Goal: Task Accomplishment & Management: Complete application form

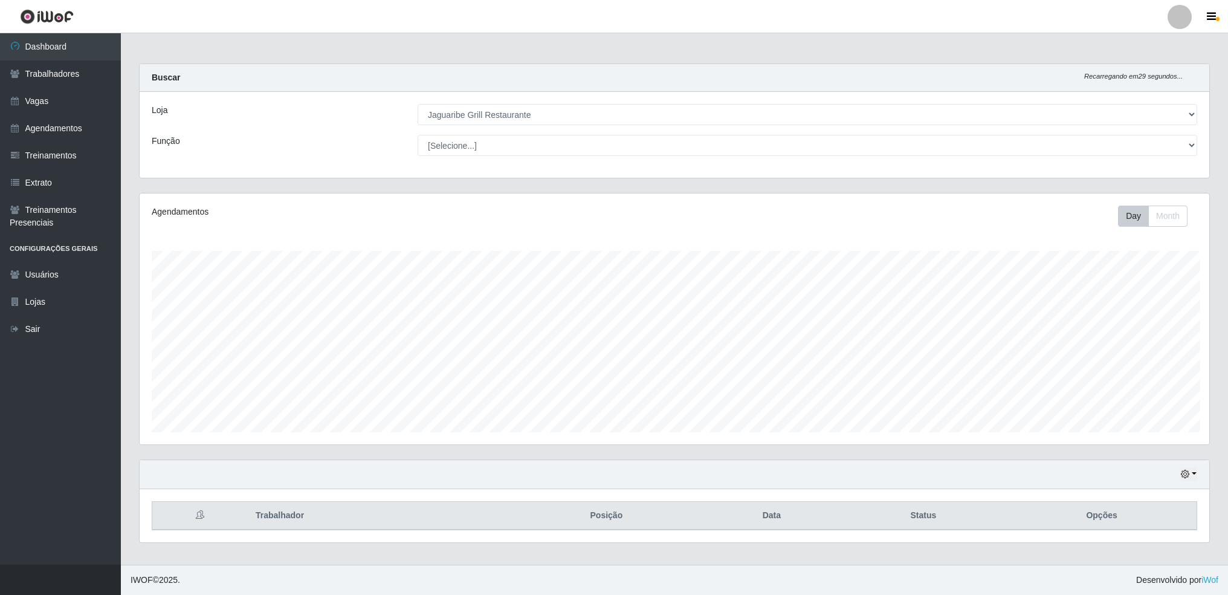
select select "311"
click at [51, 92] on link "Vagas" at bounding box center [60, 101] width 121 height 27
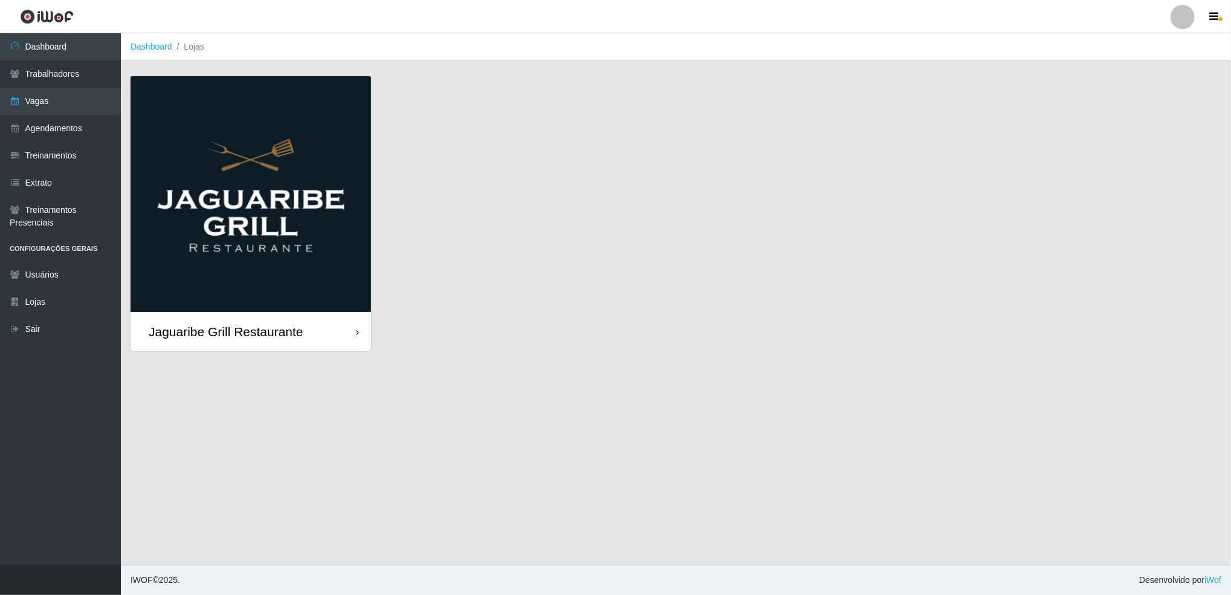
click at [324, 335] on div "Jaguaribe Grill Restaurante" at bounding box center [251, 331] width 241 height 39
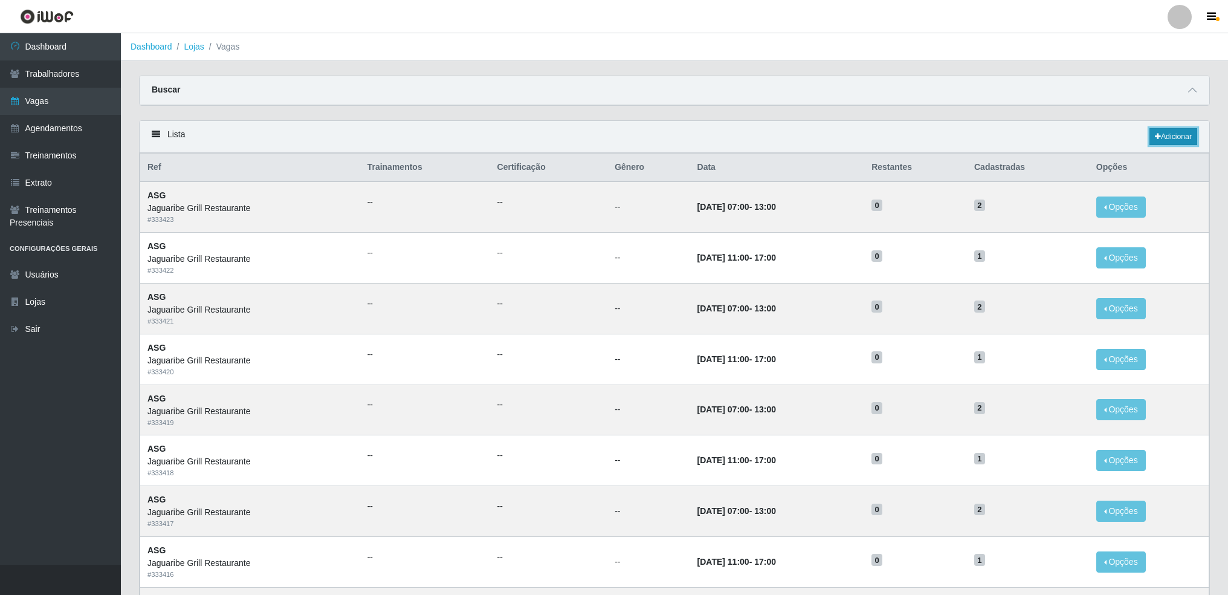
click at [1170, 138] on link "Adicionar" at bounding box center [1174, 136] width 48 height 17
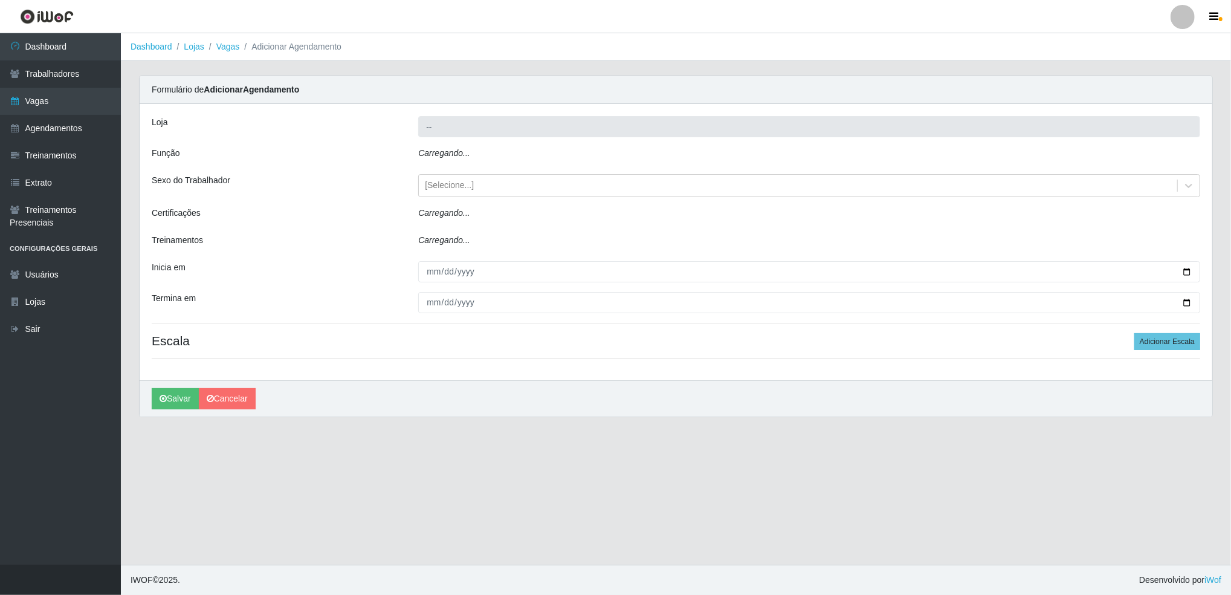
type input "Jaguaribe Grill Restaurante"
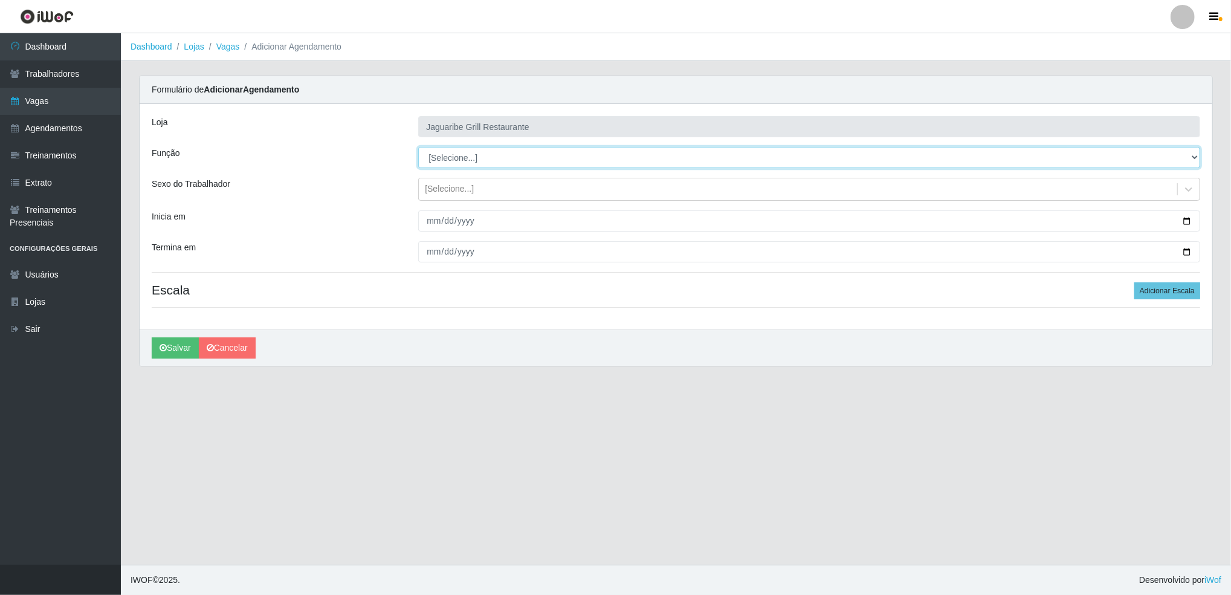
click at [925, 164] on select "[Selecione...] ASG ASG + ASG ++ Auxiliar de Cozinha Auxiliar de Cozinha + Auxil…" at bounding box center [809, 157] width 782 height 21
select select "79"
click at [418, 147] on select "[Selecione...] ASG ASG + ASG ++ Auxiliar de Cozinha Auxiliar de Cozinha + Auxil…" at bounding box center [809, 157] width 782 height 21
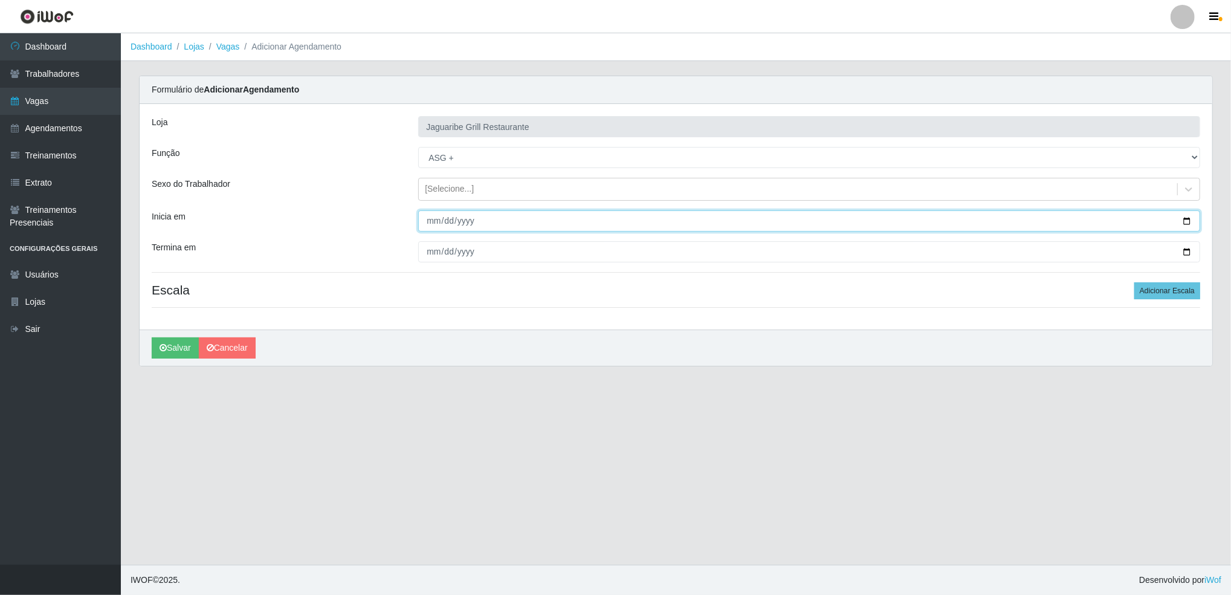
click at [1188, 224] on input "Inicia em" at bounding box center [809, 220] width 782 height 21
type input "[DATE]"
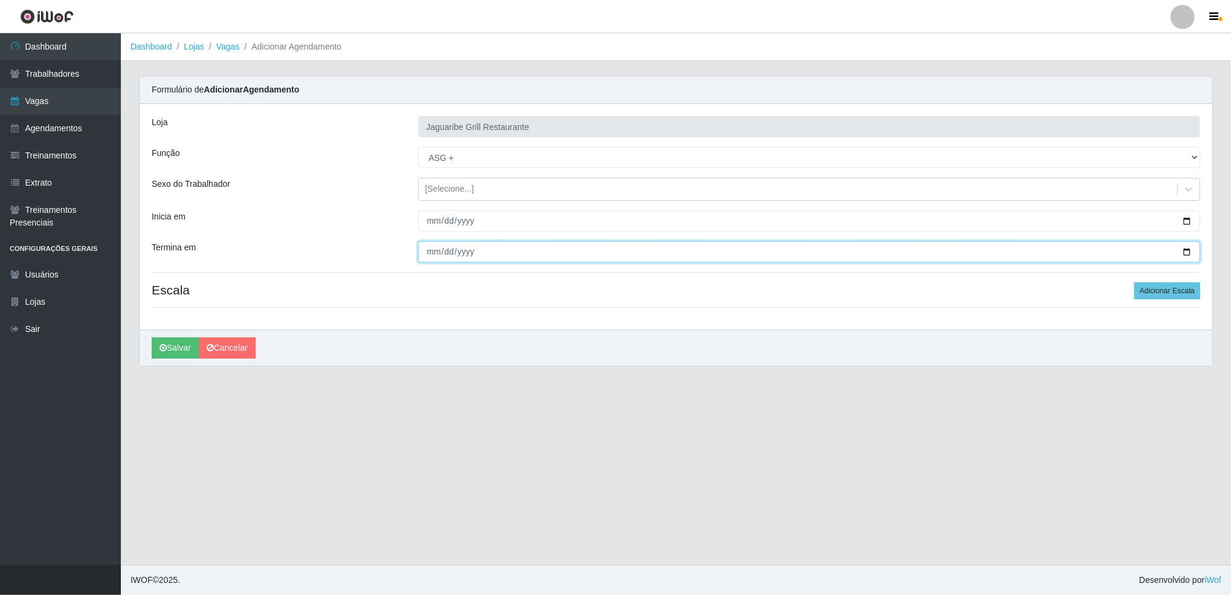
click at [1185, 254] on input "Termina em" at bounding box center [809, 251] width 782 height 21
type input "[DATE]"
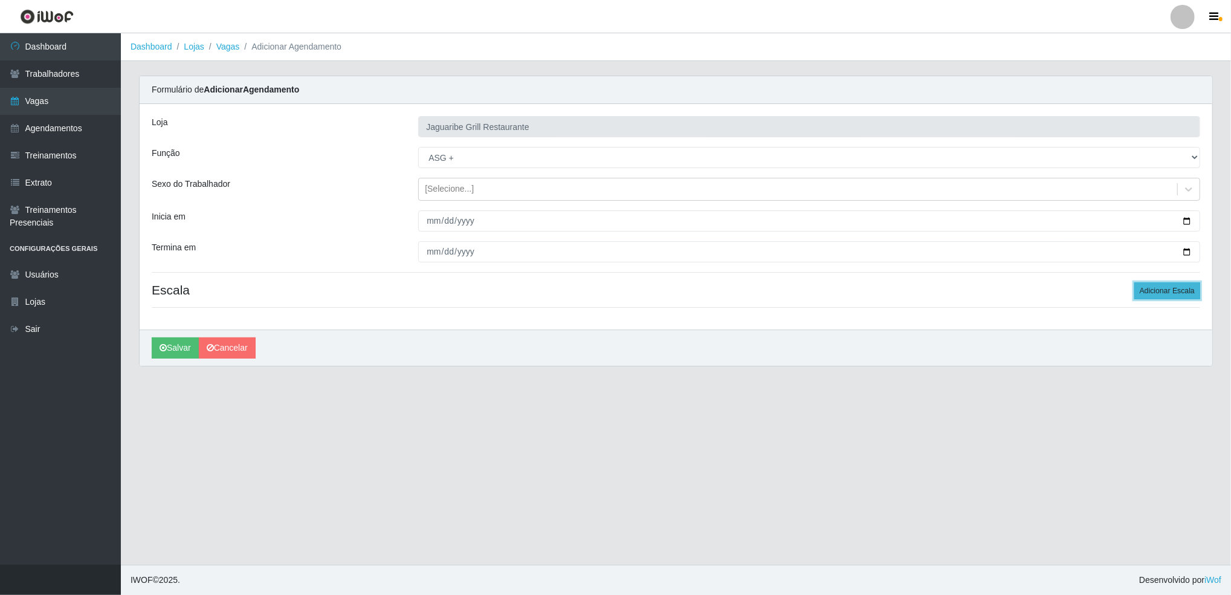
click at [1164, 296] on button "Adicionar Escala" at bounding box center [1168, 290] width 66 height 17
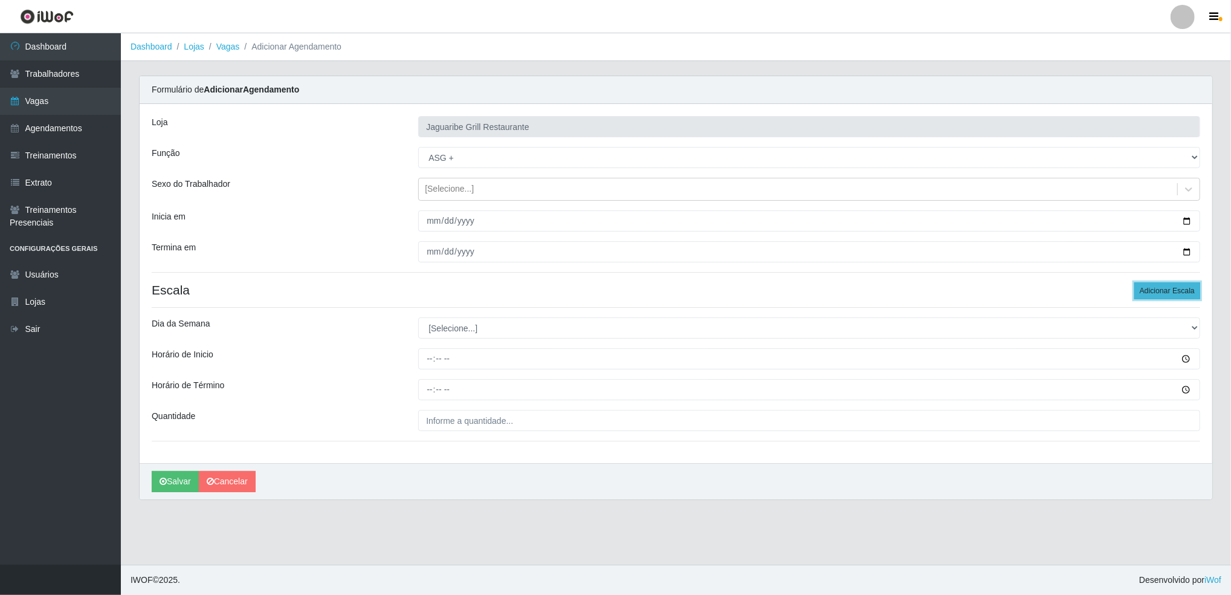
click at [1171, 291] on button "Adicionar Escala" at bounding box center [1168, 290] width 66 height 17
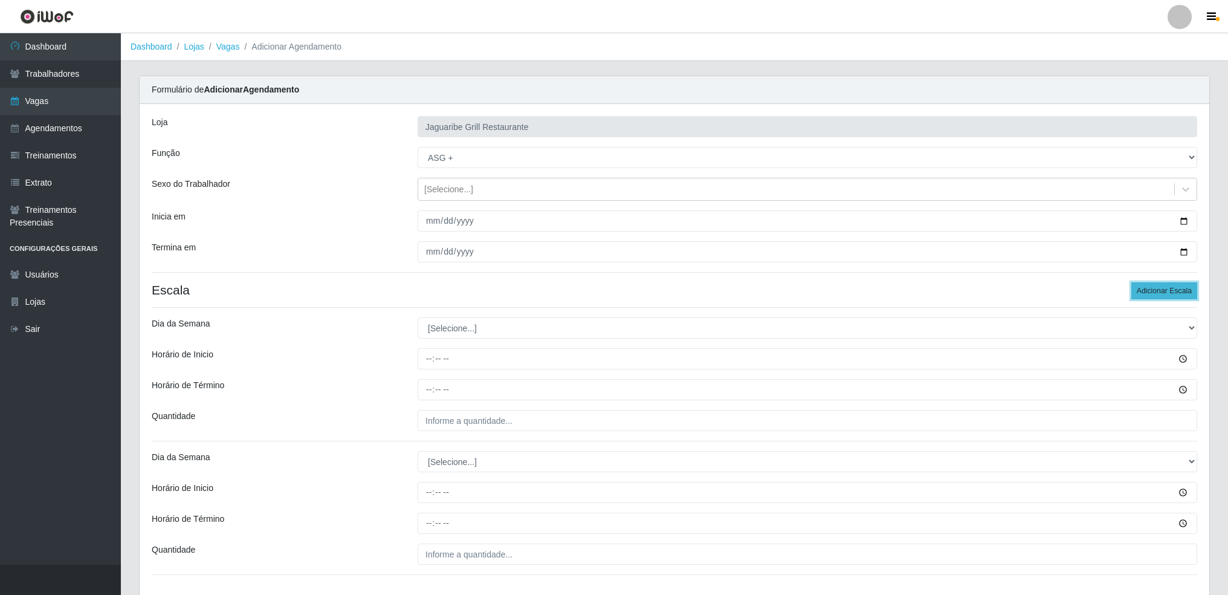
click at [1171, 291] on button "Adicionar Escala" at bounding box center [1165, 290] width 66 height 17
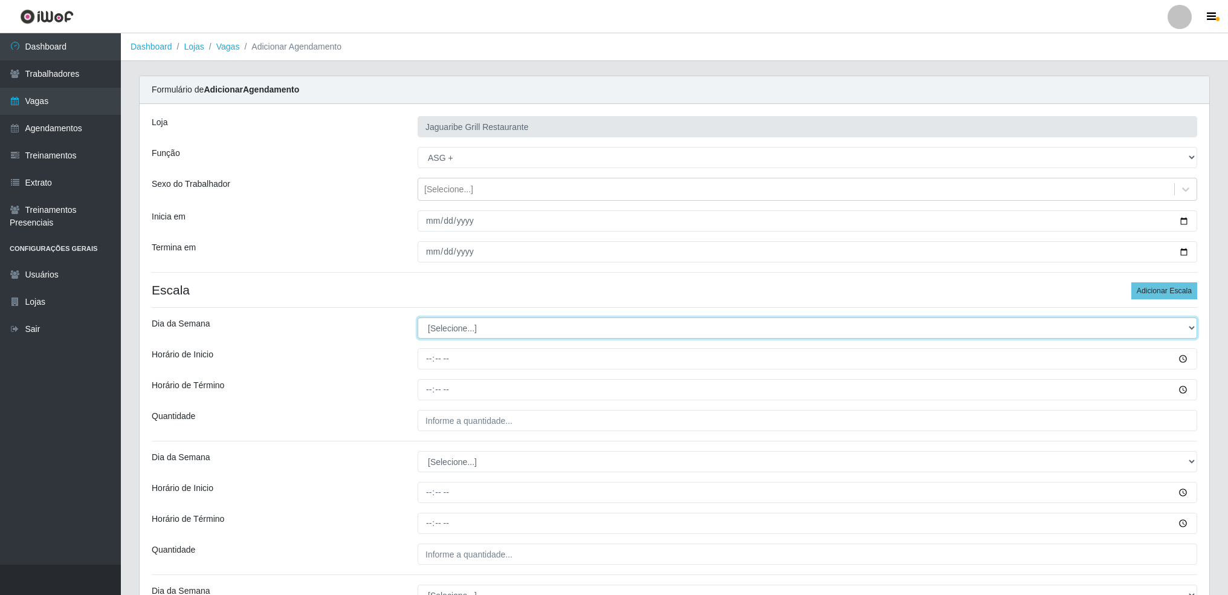
click at [899, 335] on select "[Selecione...] Segunda Terça Quarta Quinta Sexta Sábado Domingo" at bounding box center [808, 327] width 780 height 21
select select "2"
click at [418, 317] on select "[Selecione...] Segunda Terça Quarta Quinta Sexta Sábado Domingo" at bounding box center [808, 327] width 780 height 21
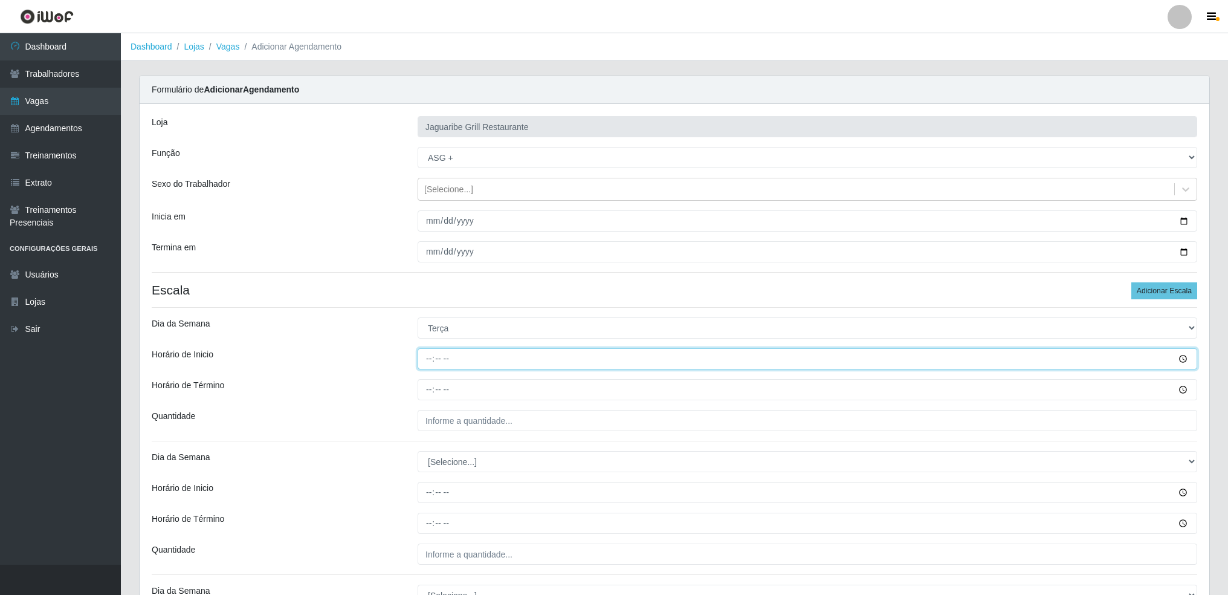
type input "07:00"
type input "11:00"
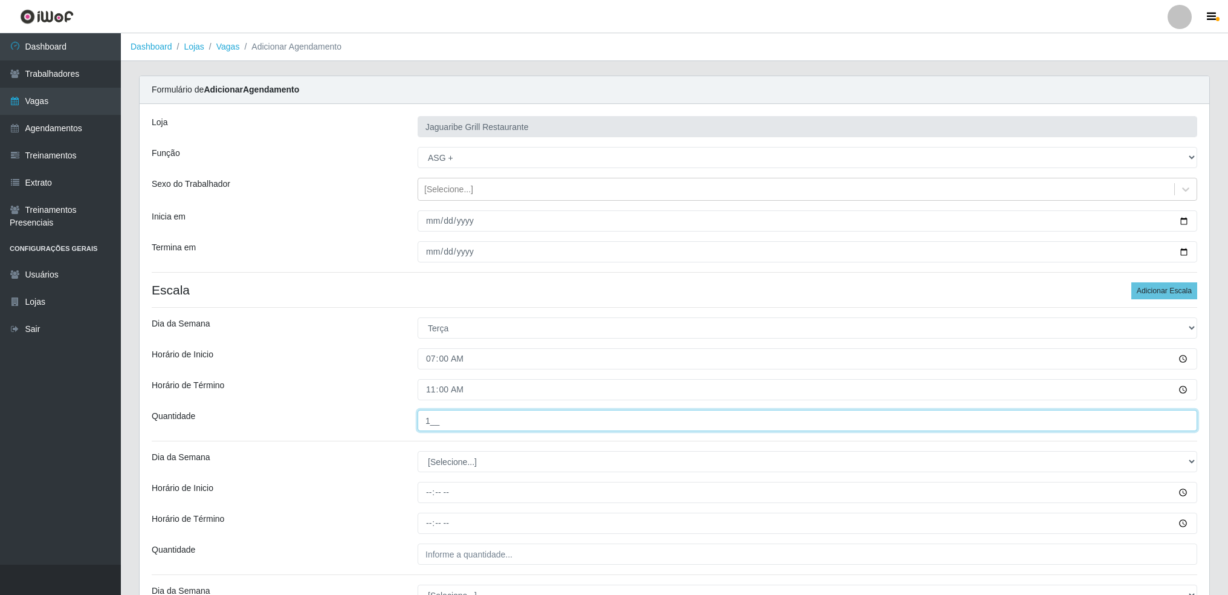
type input "1__"
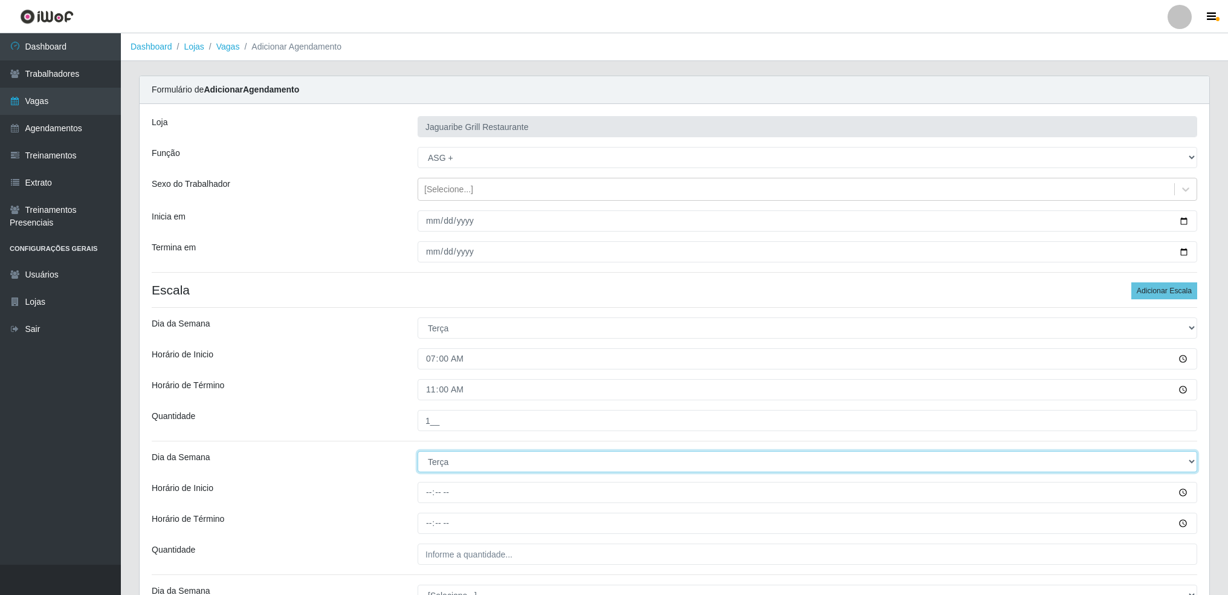
select select "3"
type input "07:00"
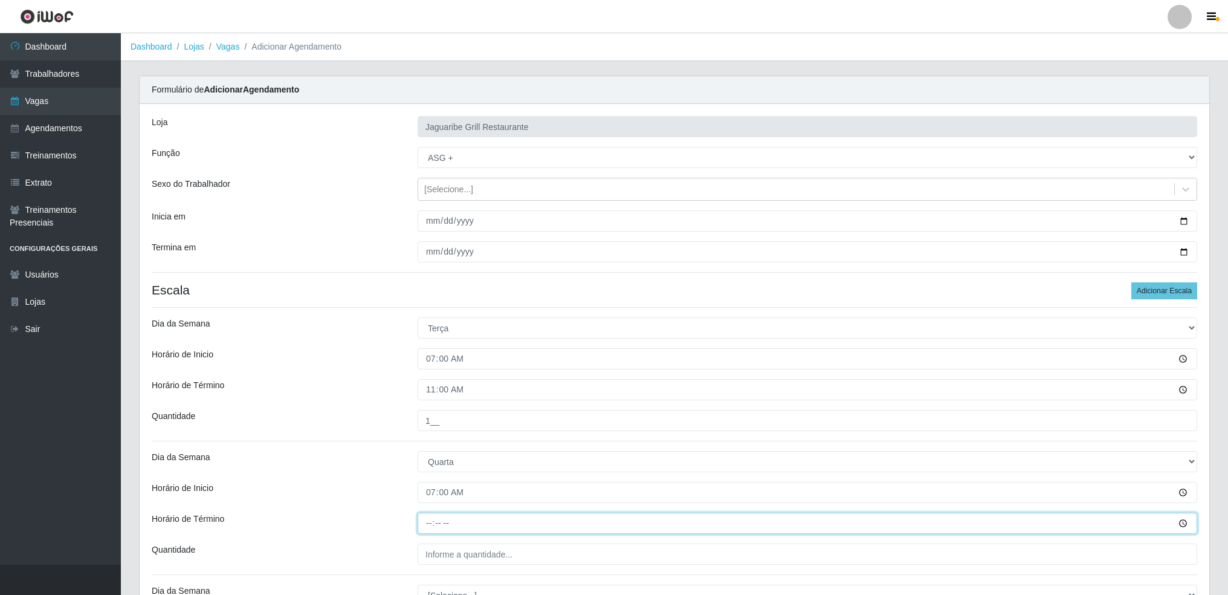
type input "11:00"
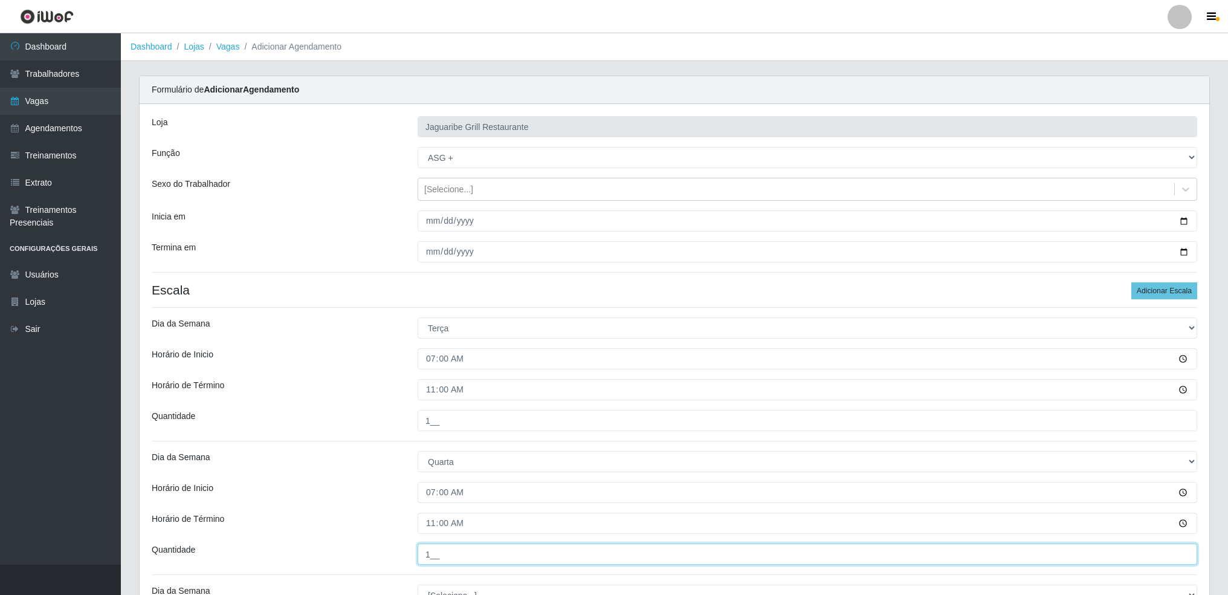
type input "1__"
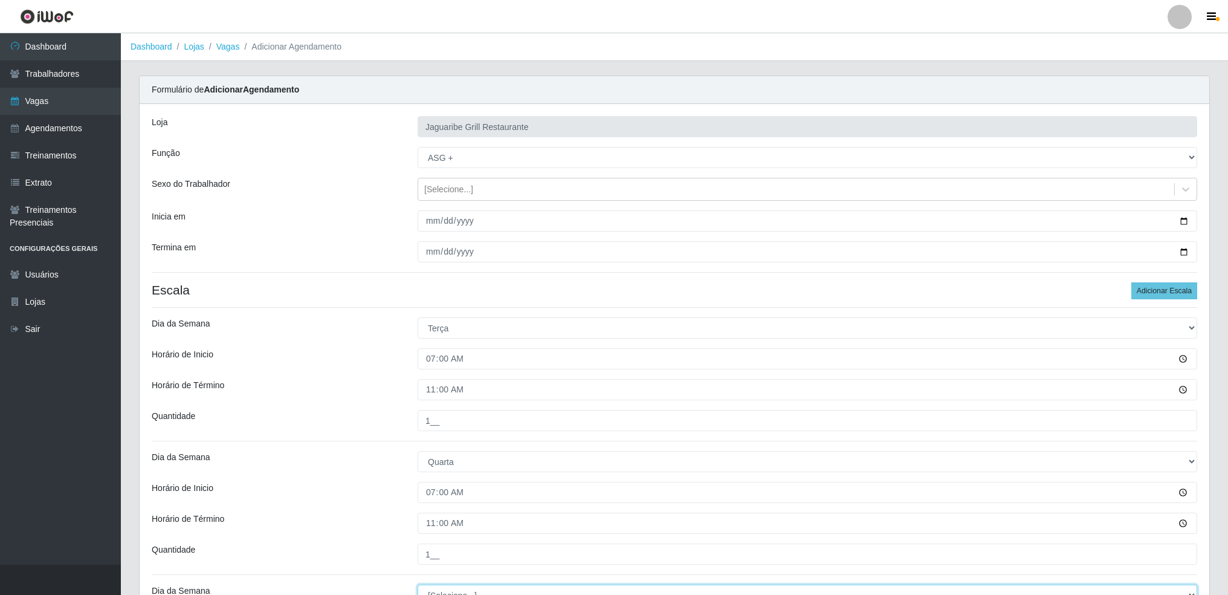
scroll to position [11, 0]
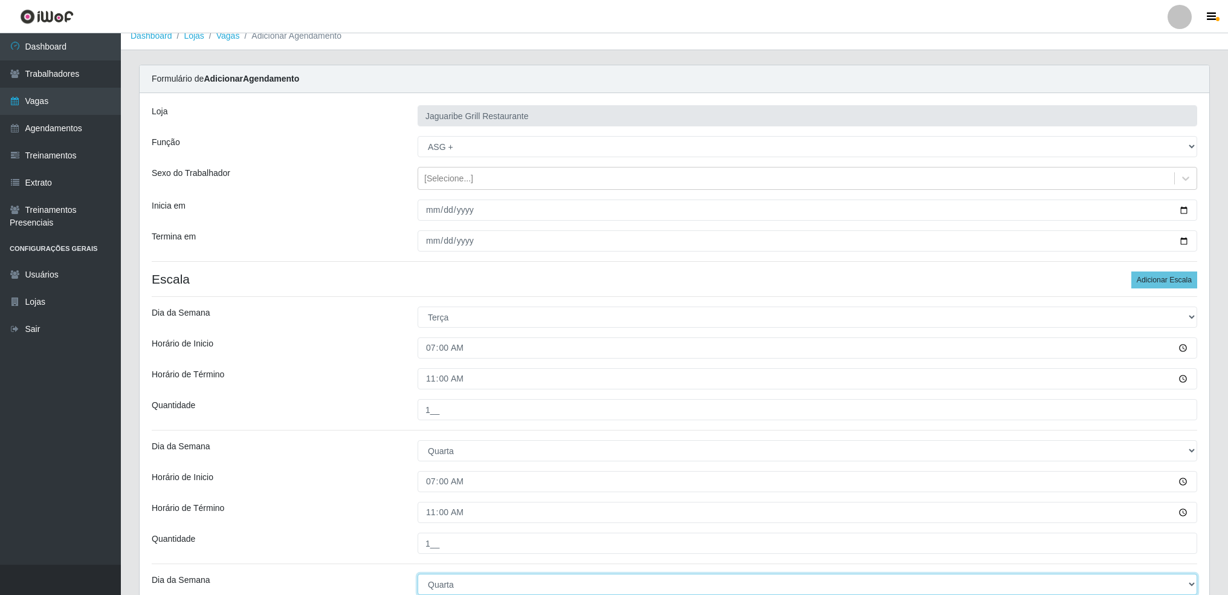
select select "4"
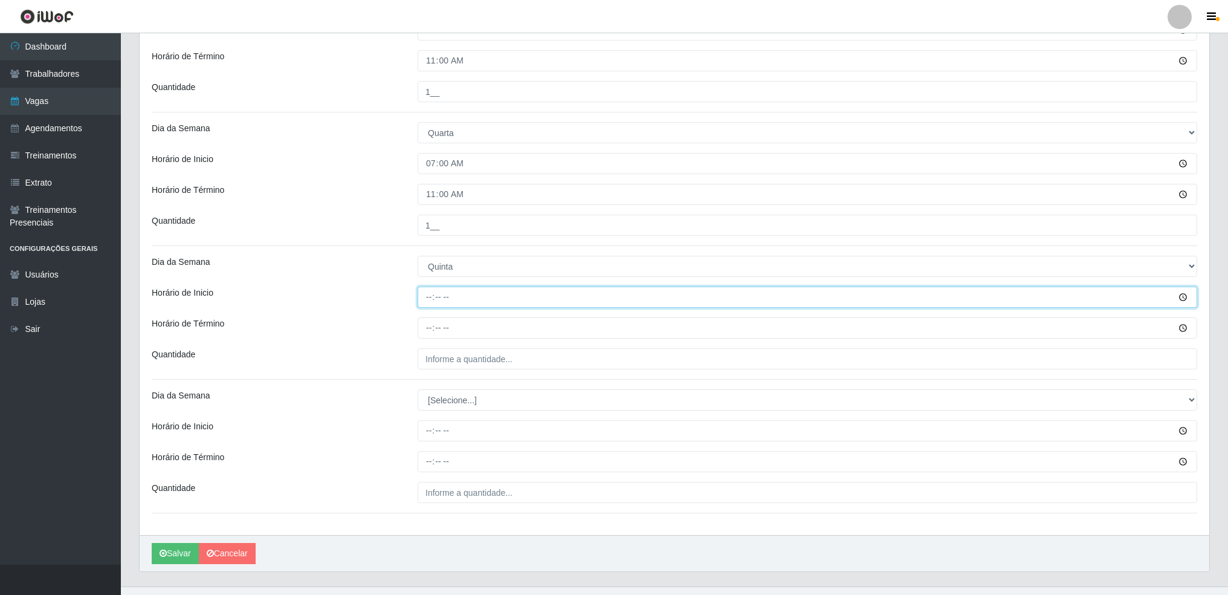
type input "07:00"
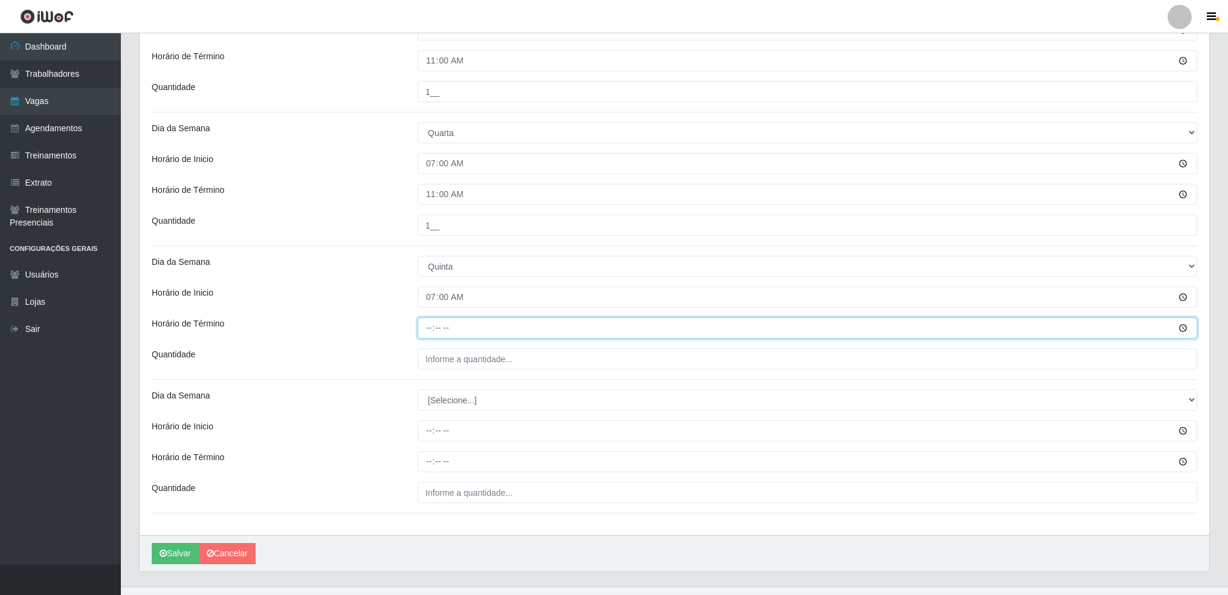
type input "11:00"
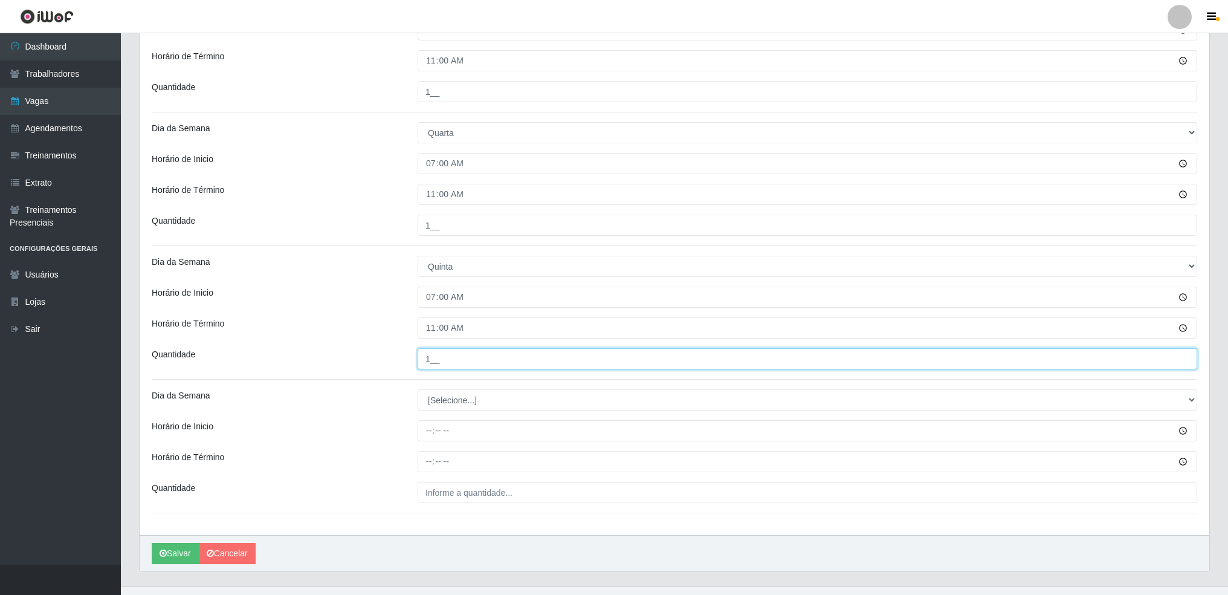
type input "1__"
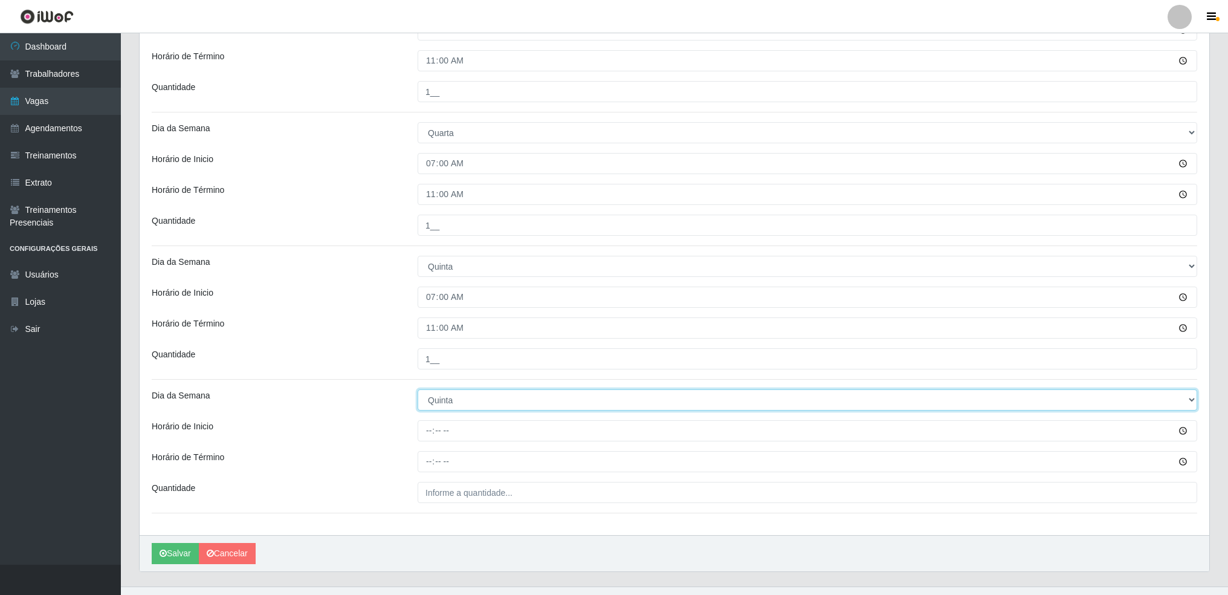
select select "5"
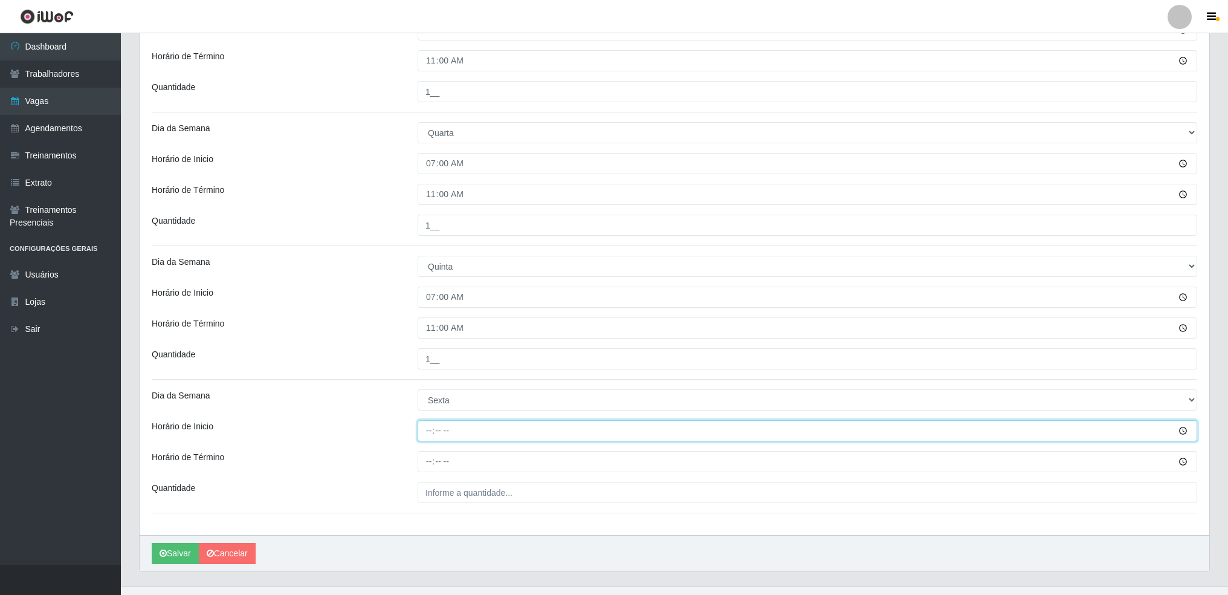
type input "07:00"
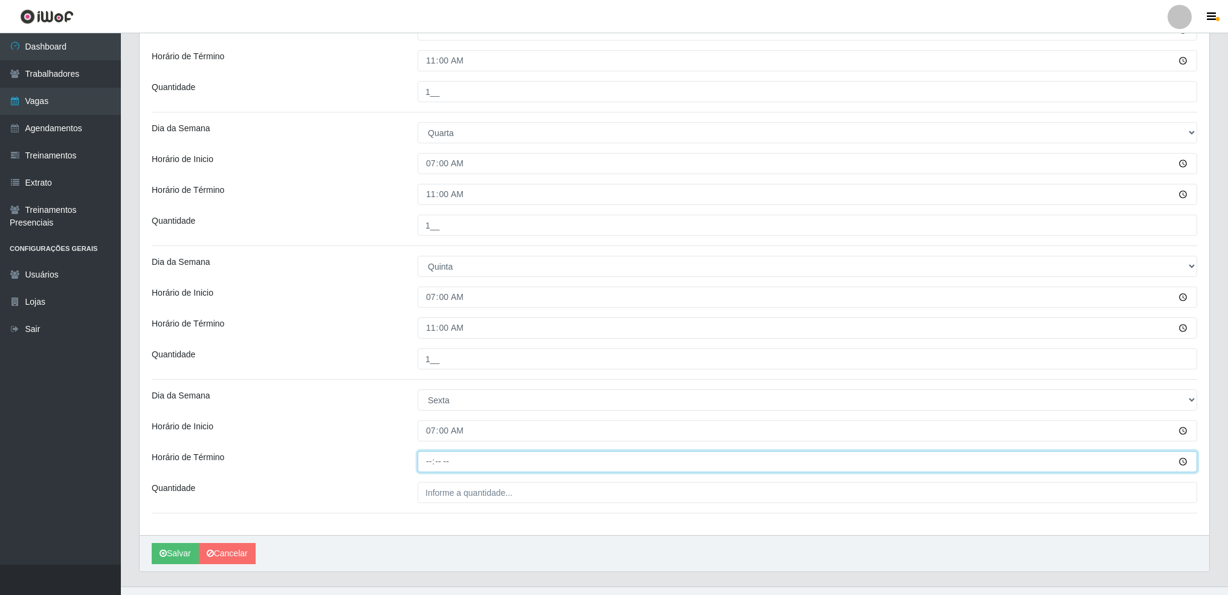
type input "11:00"
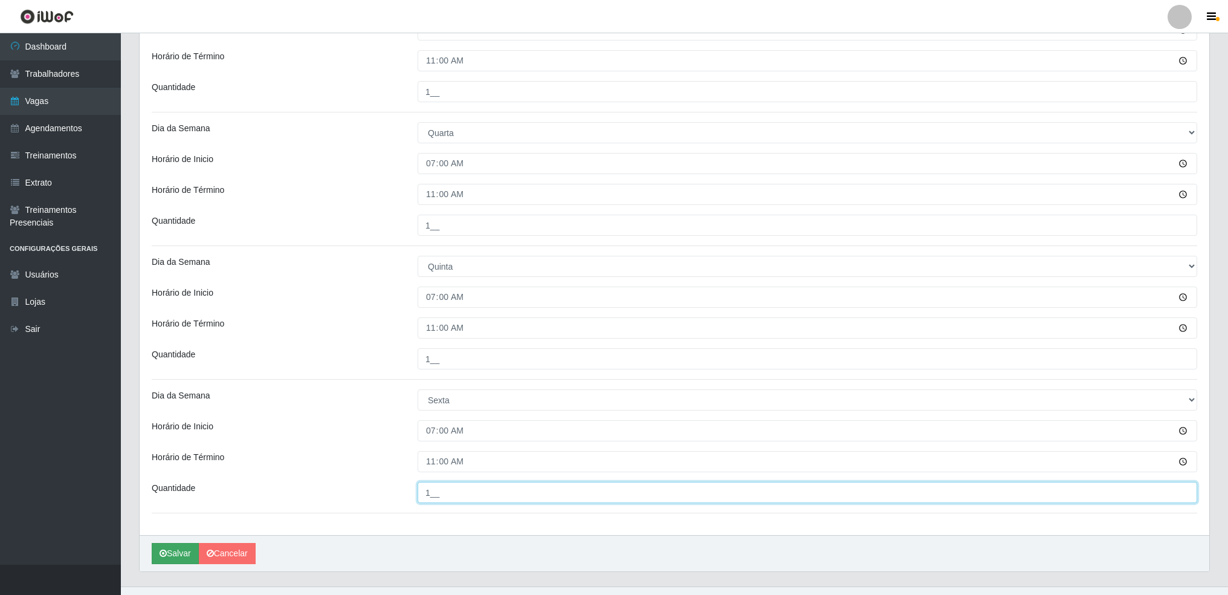
type input "1__"
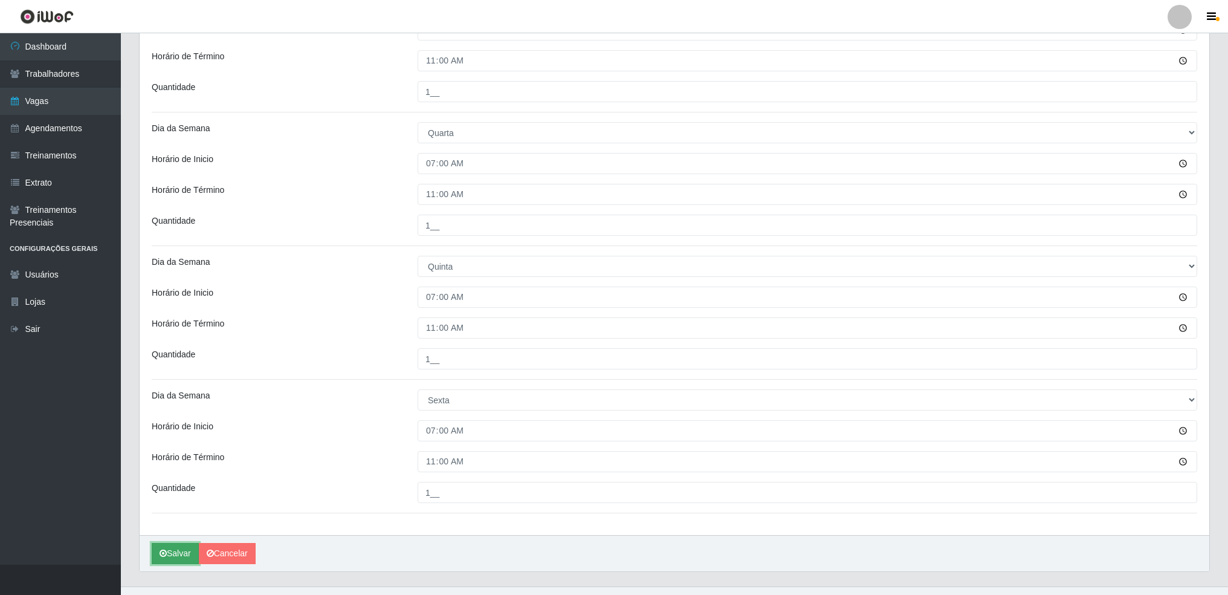
click at [177, 549] on button "Salvar" at bounding box center [175, 553] width 47 height 21
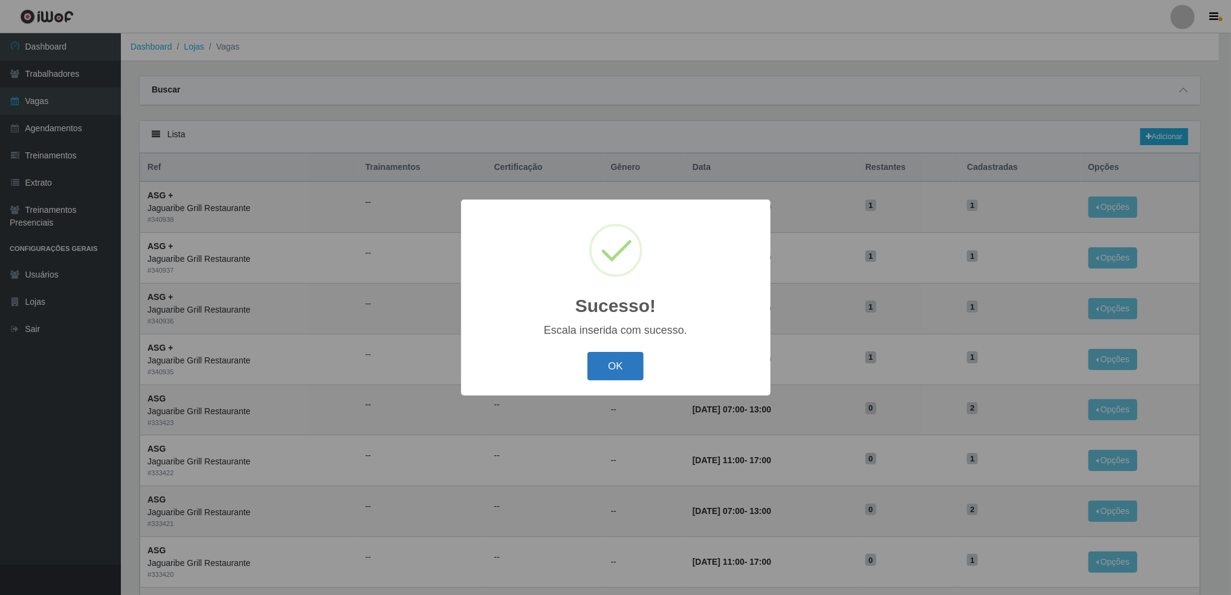
click at [622, 368] on button "OK" at bounding box center [616, 366] width 56 height 28
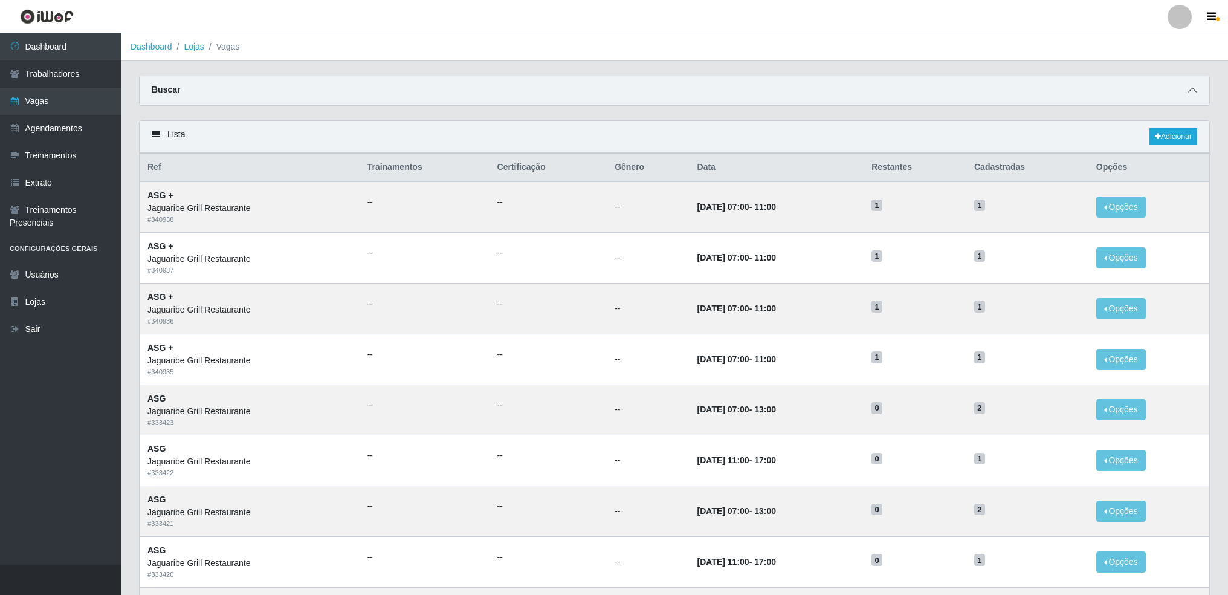
click at [1193, 90] on icon at bounding box center [1192, 90] width 8 height 8
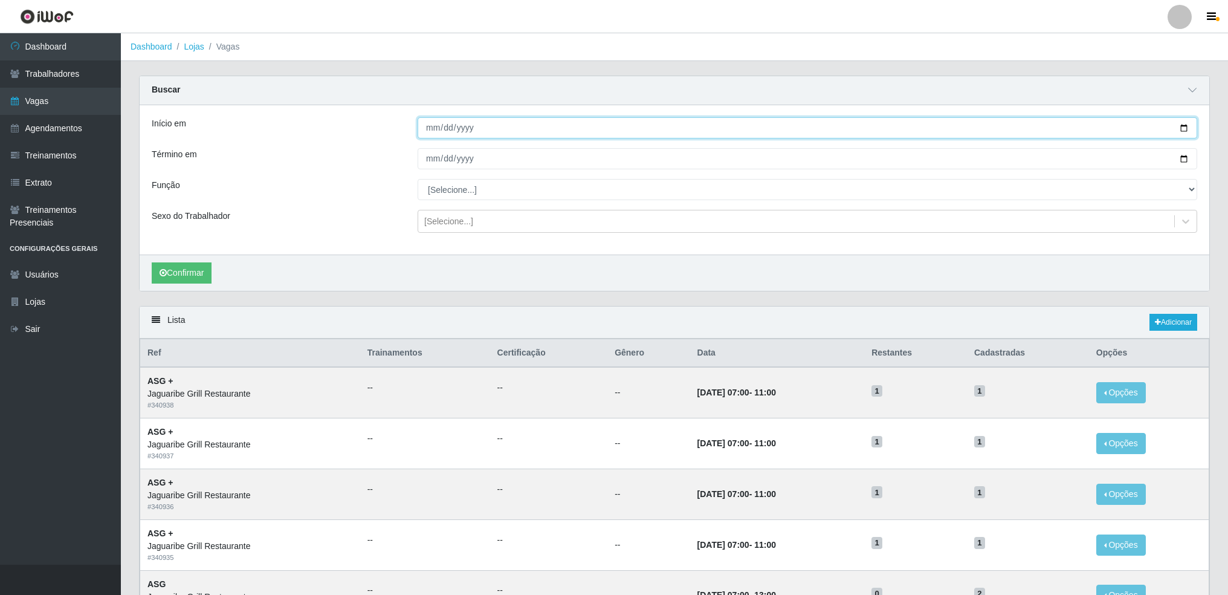
click at [1185, 129] on input "Início em" at bounding box center [808, 127] width 780 height 21
type input "[DATE]"
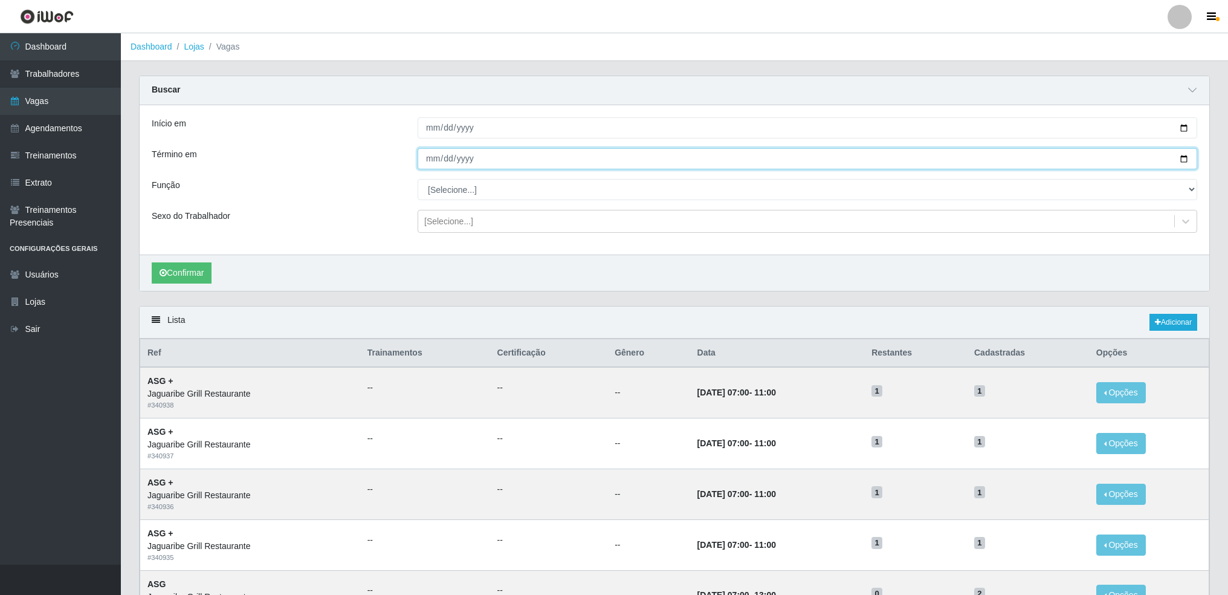
click at [1187, 164] on input "Término em" at bounding box center [808, 158] width 780 height 21
type input "[DATE]"
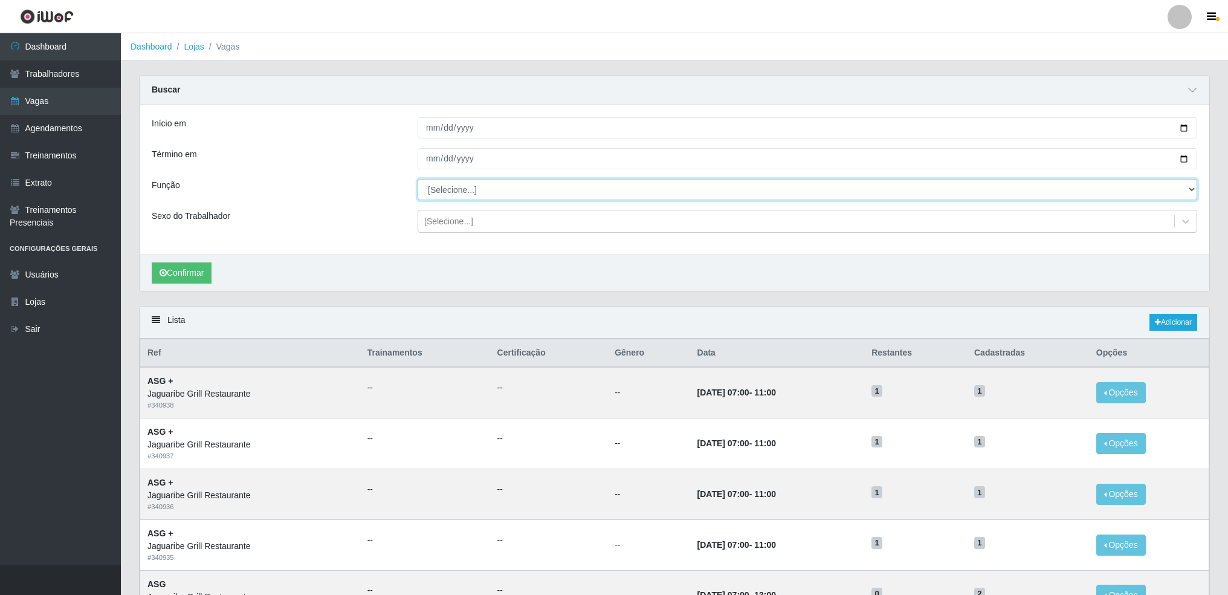
click at [523, 192] on select "[Selecione...] ASG ASG + ASG ++ Auxiliar de Cozinha Auxiliar de Cozinha + Auxil…" at bounding box center [808, 189] width 780 height 21
select select "94"
click at [418, 180] on select "[Selecione...] ASG ASG + ASG ++ Auxiliar de Cozinha Auxiliar de Cozinha + Auxil…" at bounding box center [808, 189] width 780 height 21
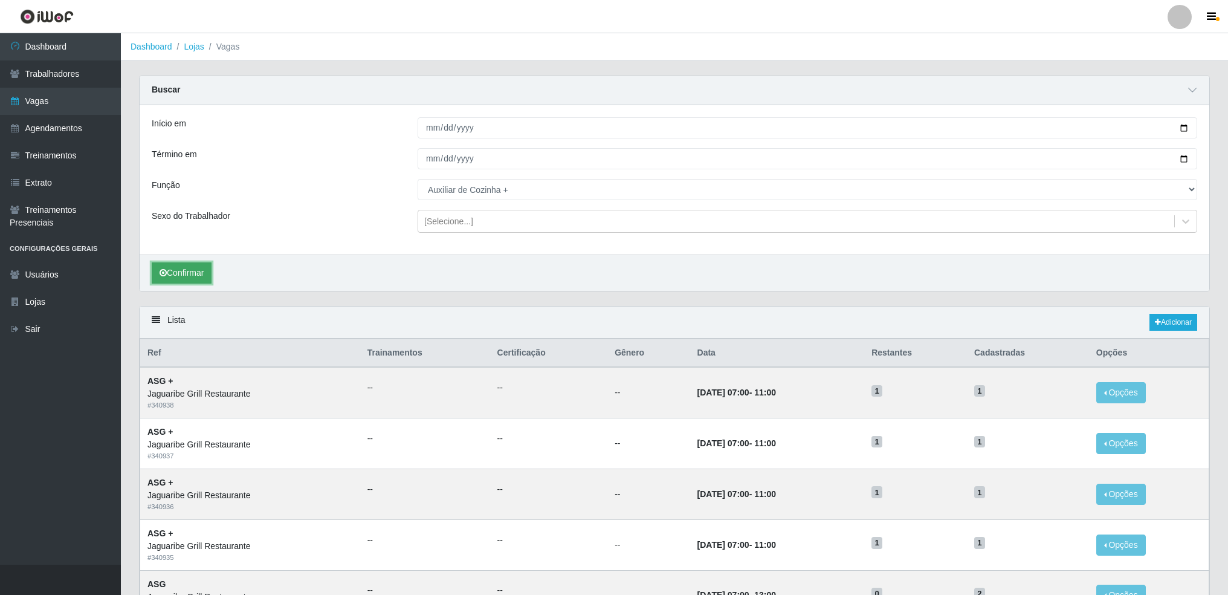
click at [182, 277] on button "Confirmar" at bounding box center [182, 272] width 60 height 21
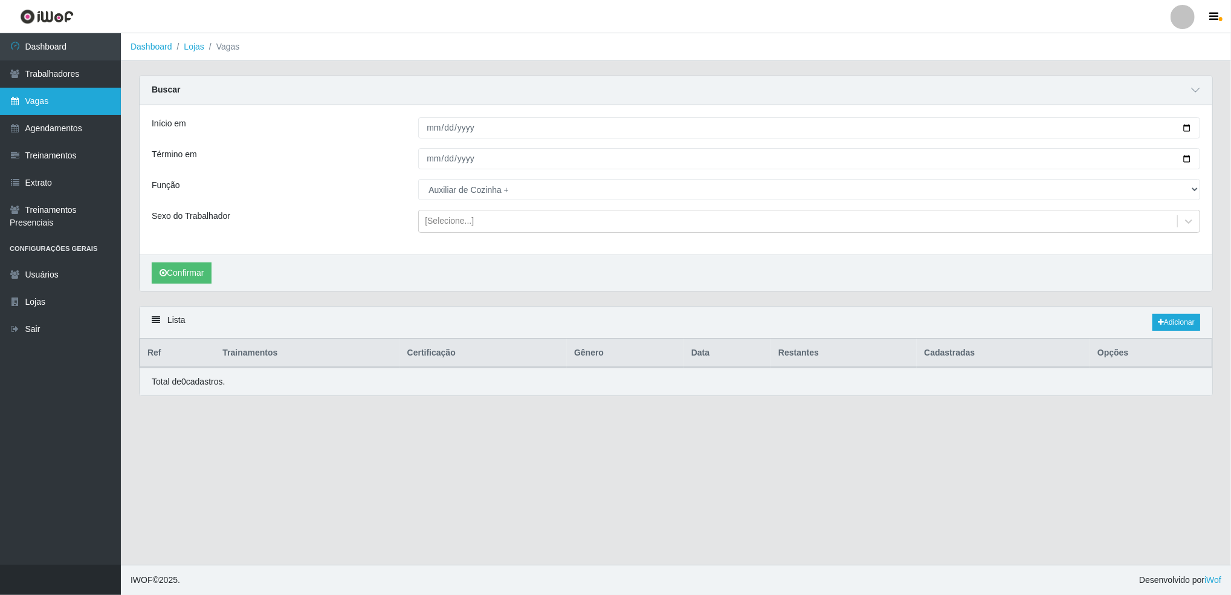
click at [53, 88] on link "Vagas" at bounding box center [60, 101] width 121 height 27
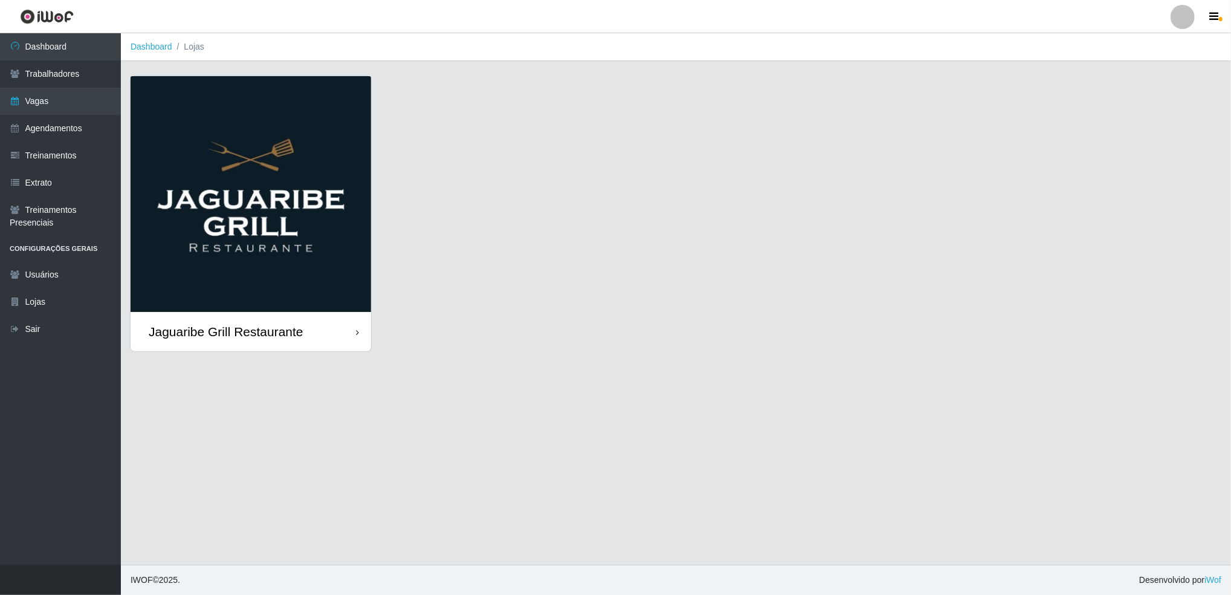
click at [310, 334] on div "Jaguaribe Grill Restaurante" at bounding box center [251, 331] width 241 height 39
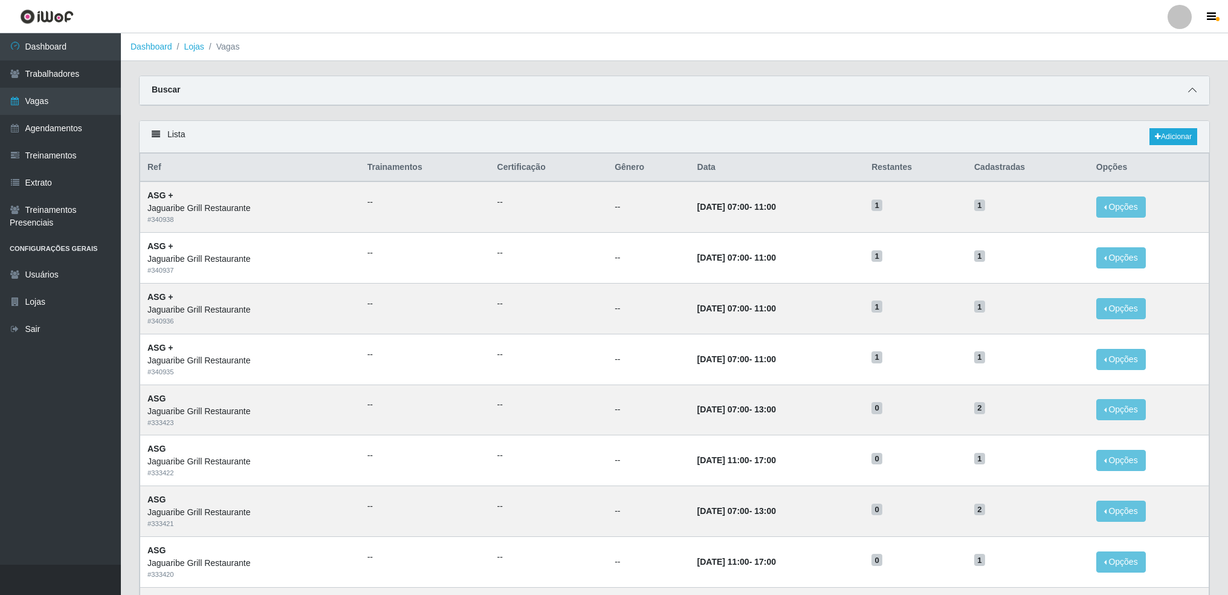
click at [1193, 89] on icon at bounding box center [1192, 90] width 8 height 8
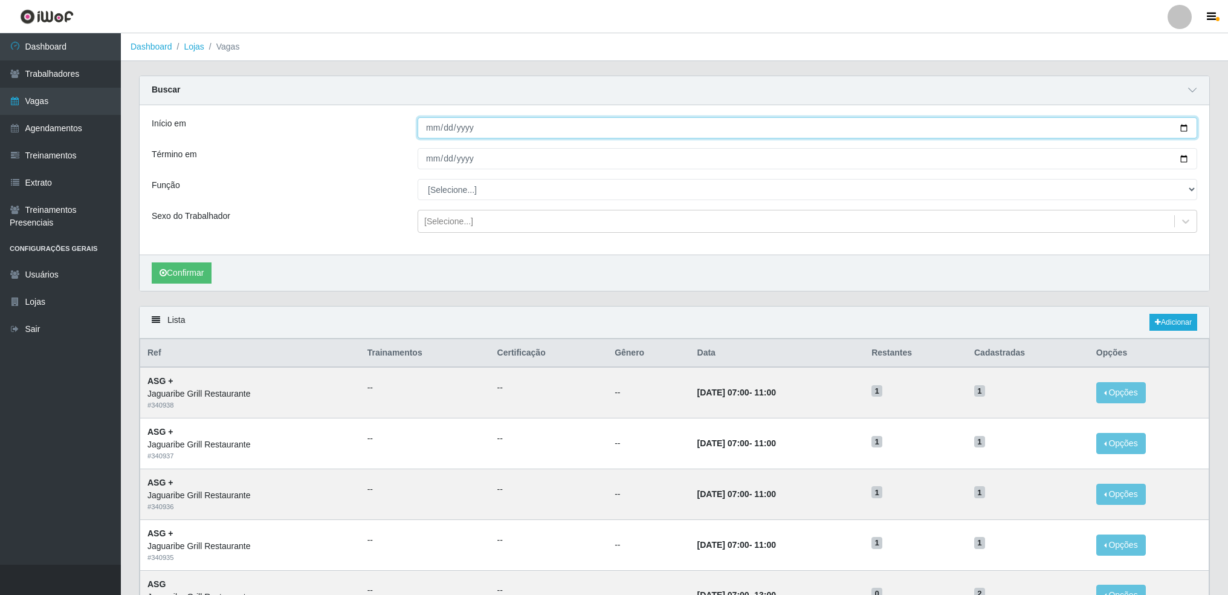
click at [1184, 127] on input "Início em" at bounding box center [808, 127] width 780 height 21
type input "[DATE]"
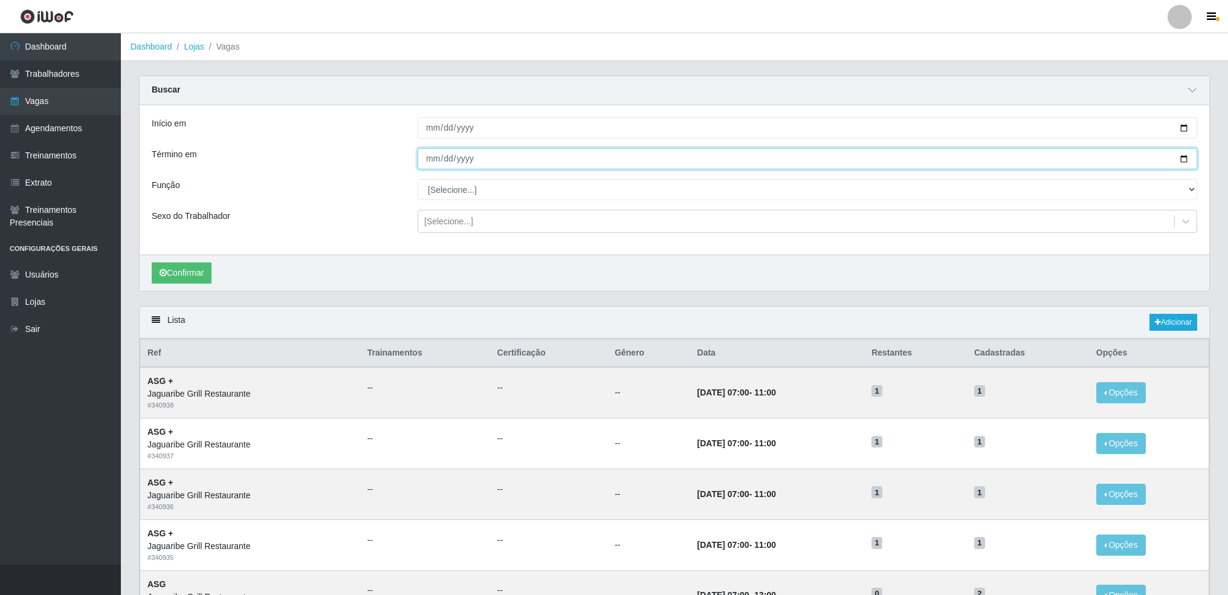
click at [1186, 160] on input "Término em" at bounding box center [808, 158] width 780 height 21
type input "[DATE]"
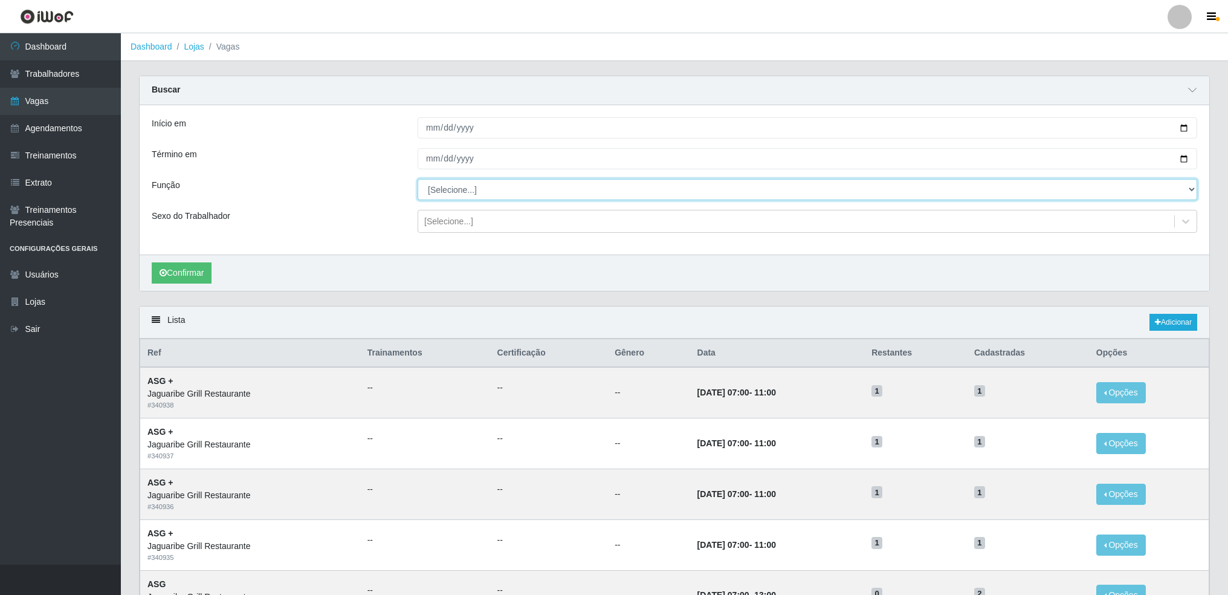
click at [544, 194] on select "[Selecione...] ASG ASG + ASG ++ Auxiliar de Cozinha Auxiliar de Cozinha + Auxil…" at bounding box center [808, 189] width 780 height 21
select select "94"
click at [418, 180] on select "[Selecione...] ASG ASG + ASG ++ Auxiliar de Cozinha Auxiliar de Cozinha + Auxil…" at bounding box center [808, 189] width 780 height 21
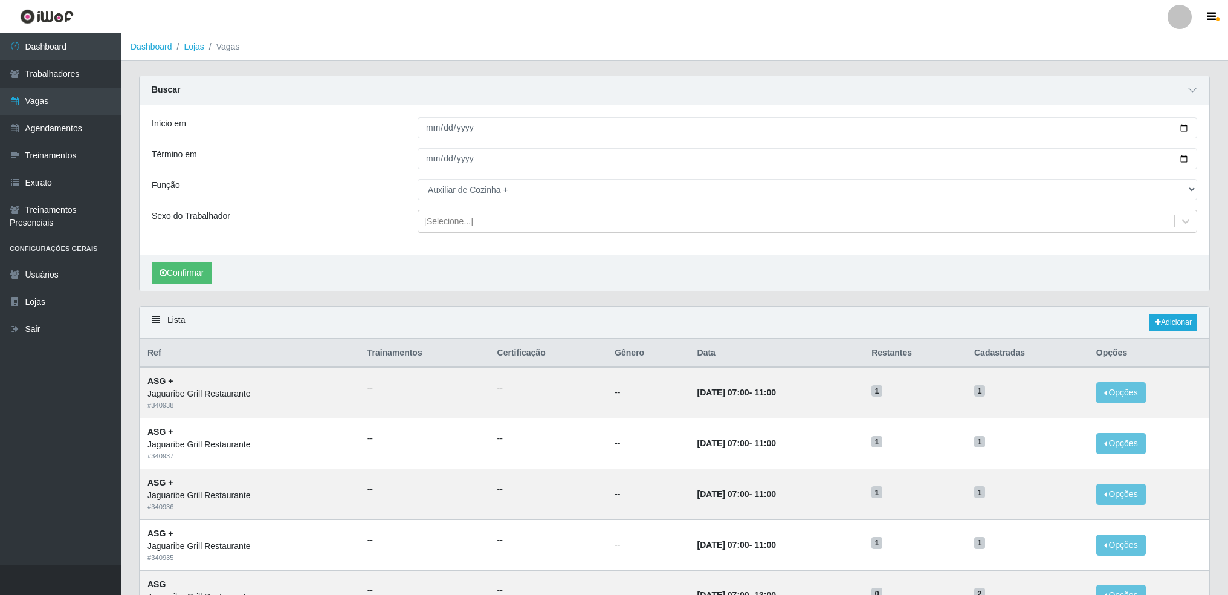
click at [1188, 258] on div "Confirmar" at bounding box center [675, 272] width 1070 height 36
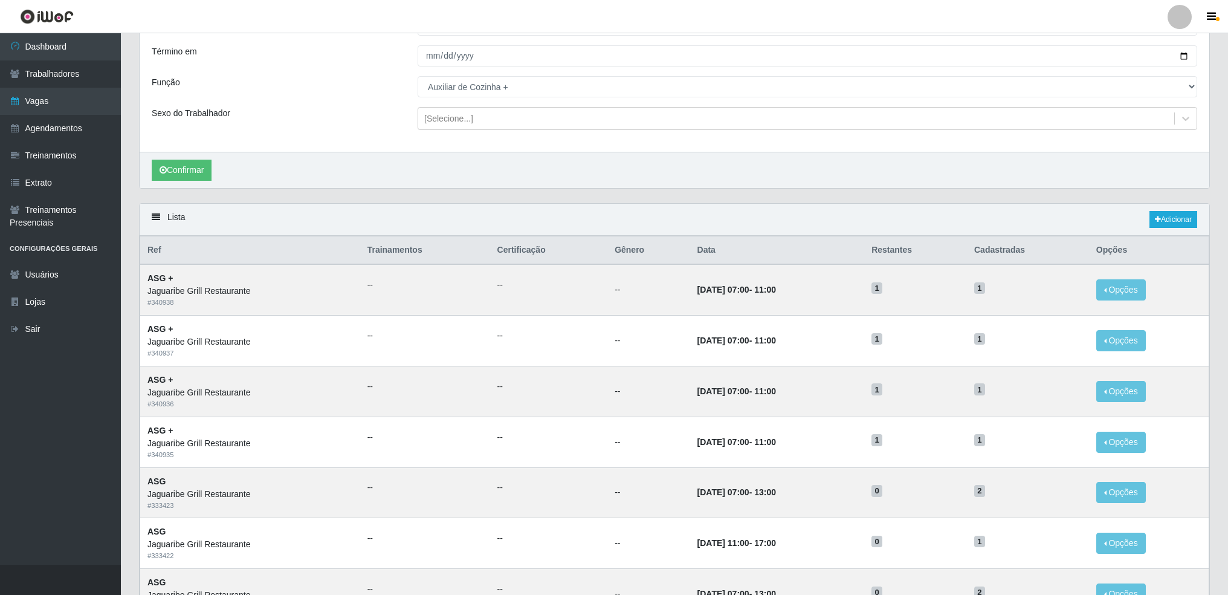
scroll to position [80, 0]
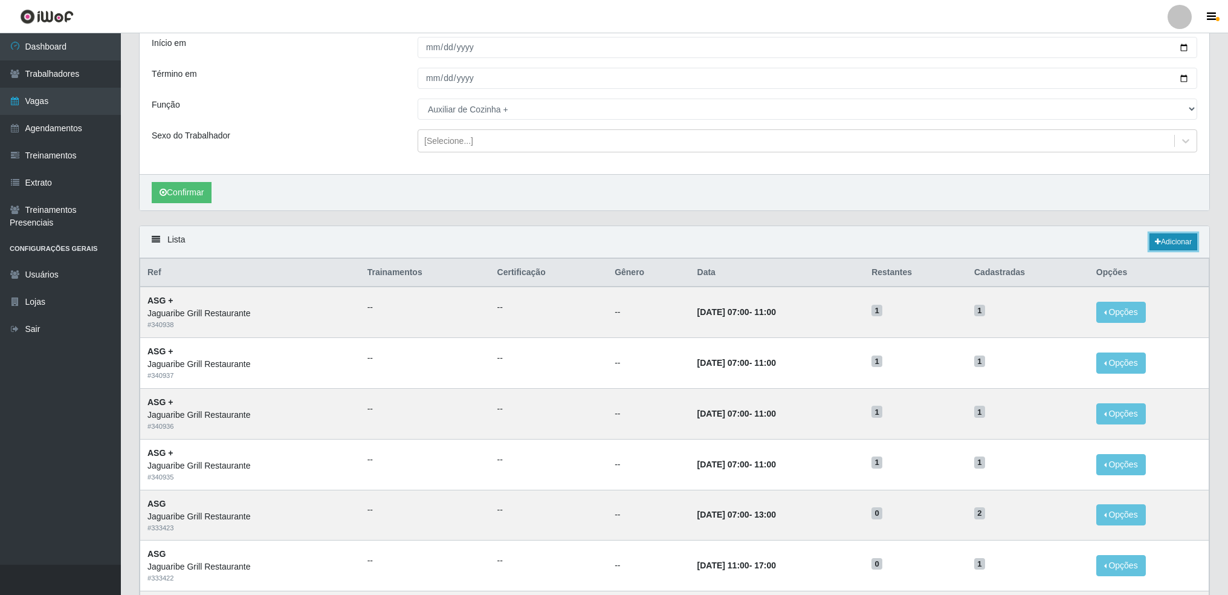
click at [1185, 238] on link "Adicionar" at bounding box center [1174, 241] width 48 height 17
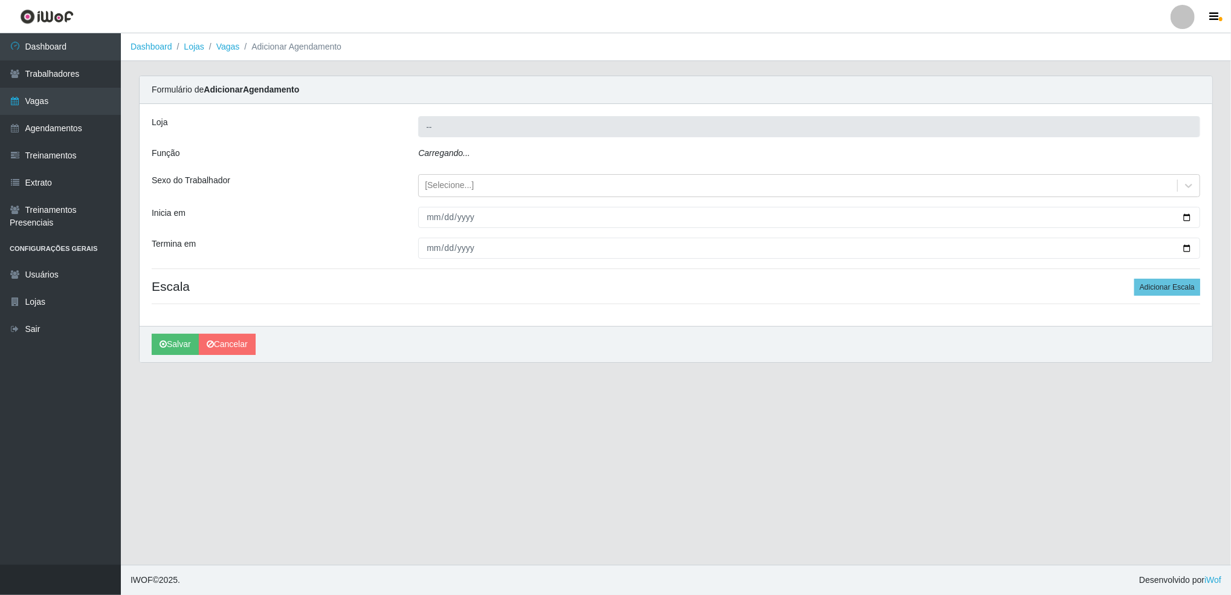
type input "Jaguaribe Grill Restaurante"
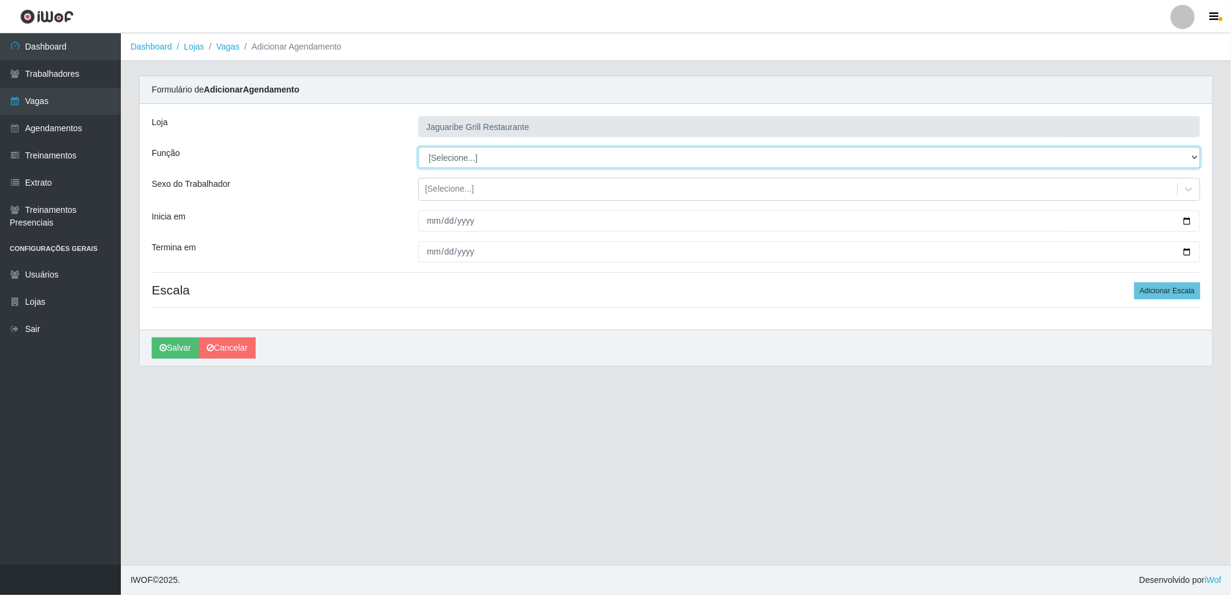
click at [581, 153] on select "[Selecione...] ASG ASG + ASG ++ Auxiliar de Cozinha Auxiliar de Cozinha + Auxil…" at bounding box center [809, 157] width 782 height 21
select select "94"
click at [418, 147] on select "[Selecione...] ASG ASG + ASG ++ Auxiliar de Cozinha Auxiliar de Cozinha + Auxil…" at bounding box center [809, 157] width 782 height 21
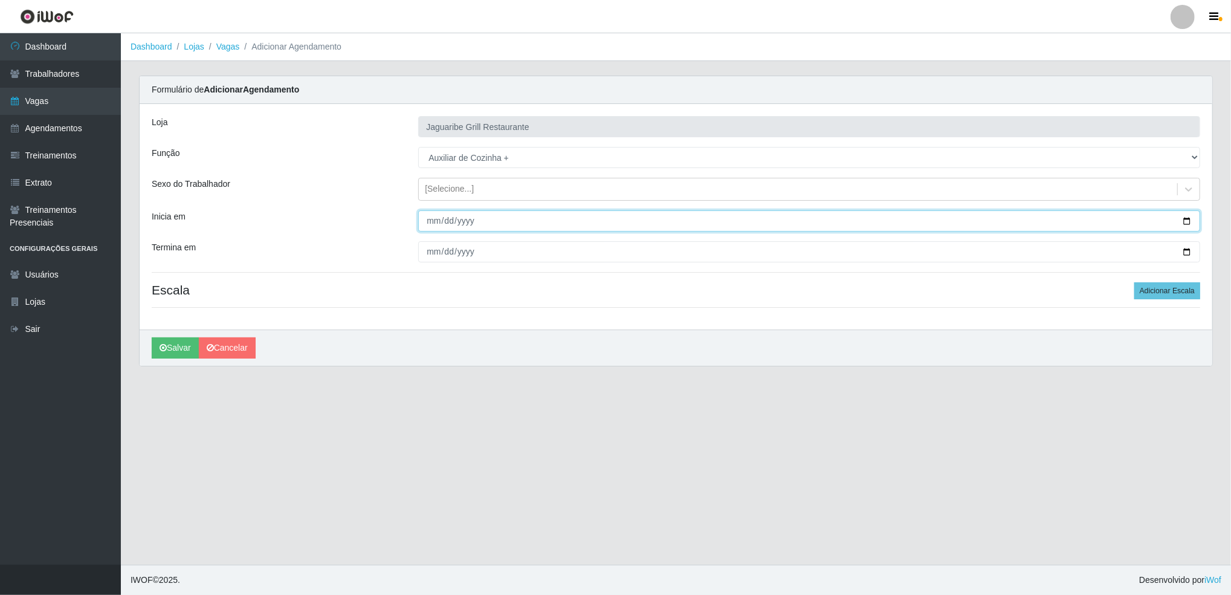
click at [1184, 226] on input "Inicia em" at bounding box center [809, 220] width 782 height 21
click at [1184, 224] on input "Inicia em" at bounding box center [809, 220] width 782 height 21
type input "[DATE]"
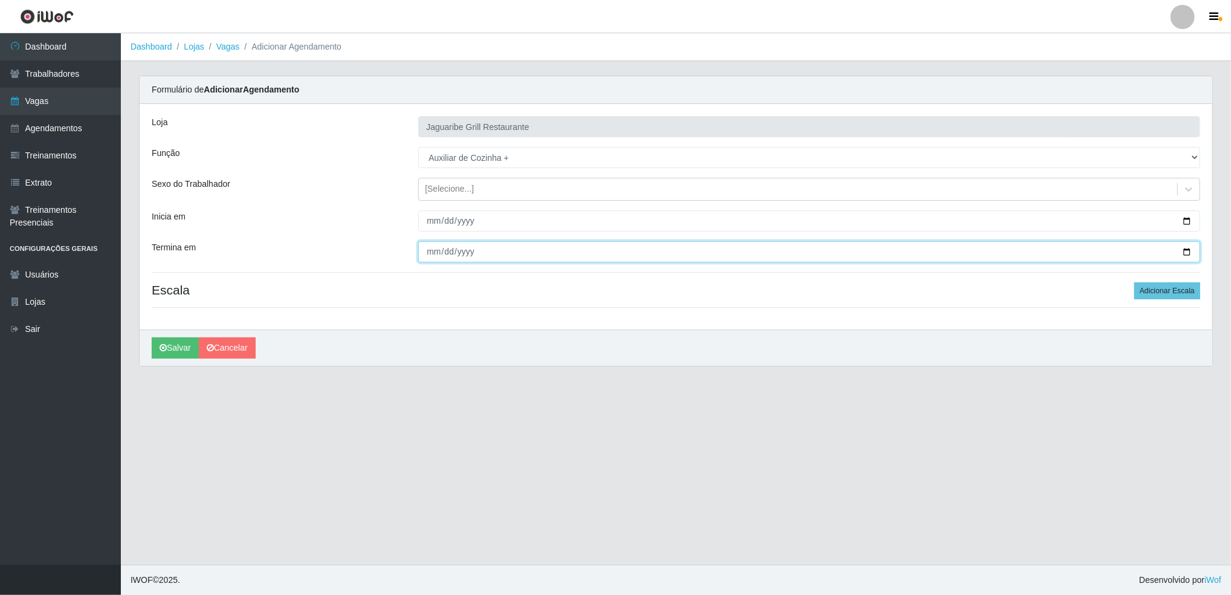
click at [1187, 251] on input "Termina em" at bounding box center [809, 251] width 782 height 21
type input "[DATE]"
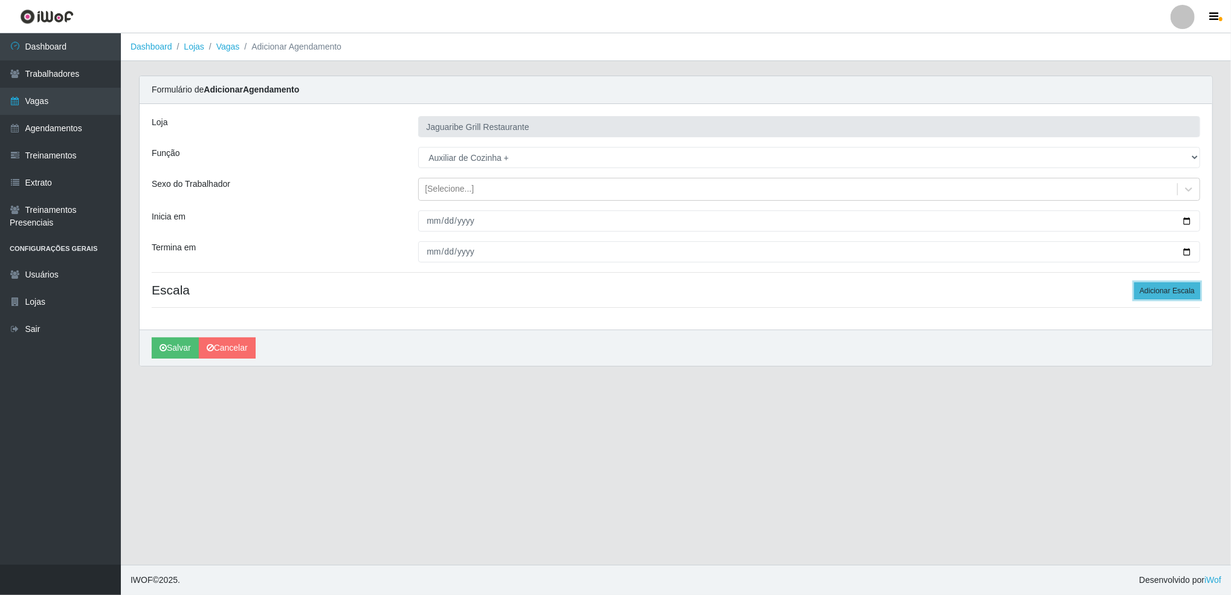
click at [1159, 290] on button "Adicionar Escala" at bounding box center [1168, 290] width 66 height 17
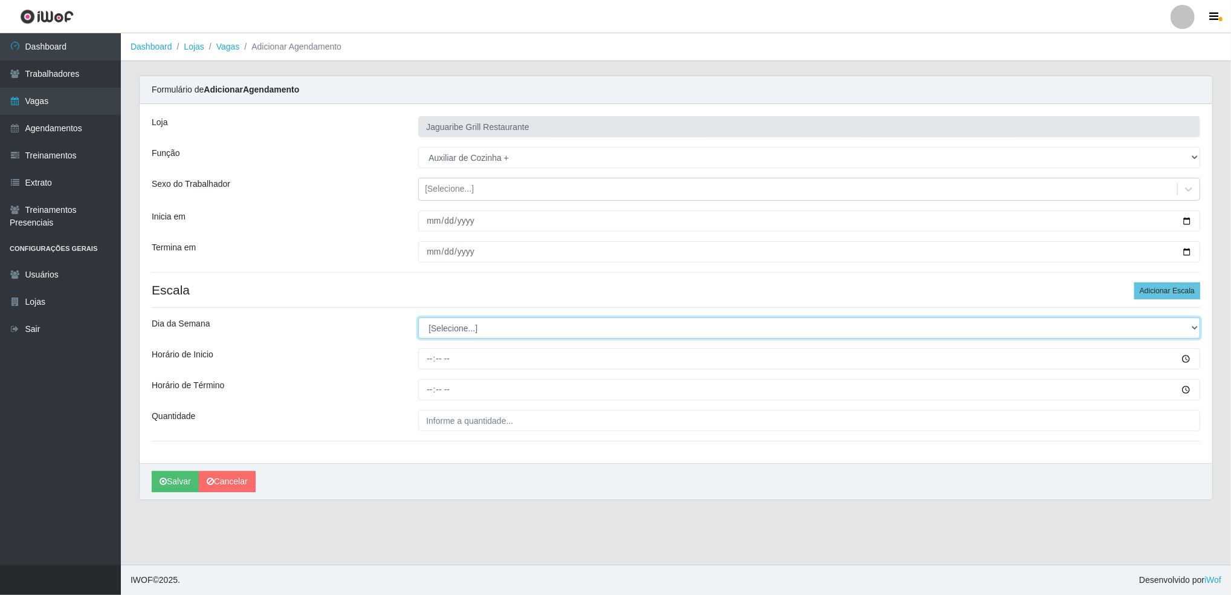
click at [579, 331] on select "[Selecione...] Segunda Terça Quarta Quinta Sexta Sábado Domingo" at bounding box center [809, 327] width 782 height 21
select select "2"
click at [418, 317] on select "[Selecione...] Segunda Terça Quarta Quinta Sexta Sábado Domingo" at bounding box center [809, 327] width 782 height 21
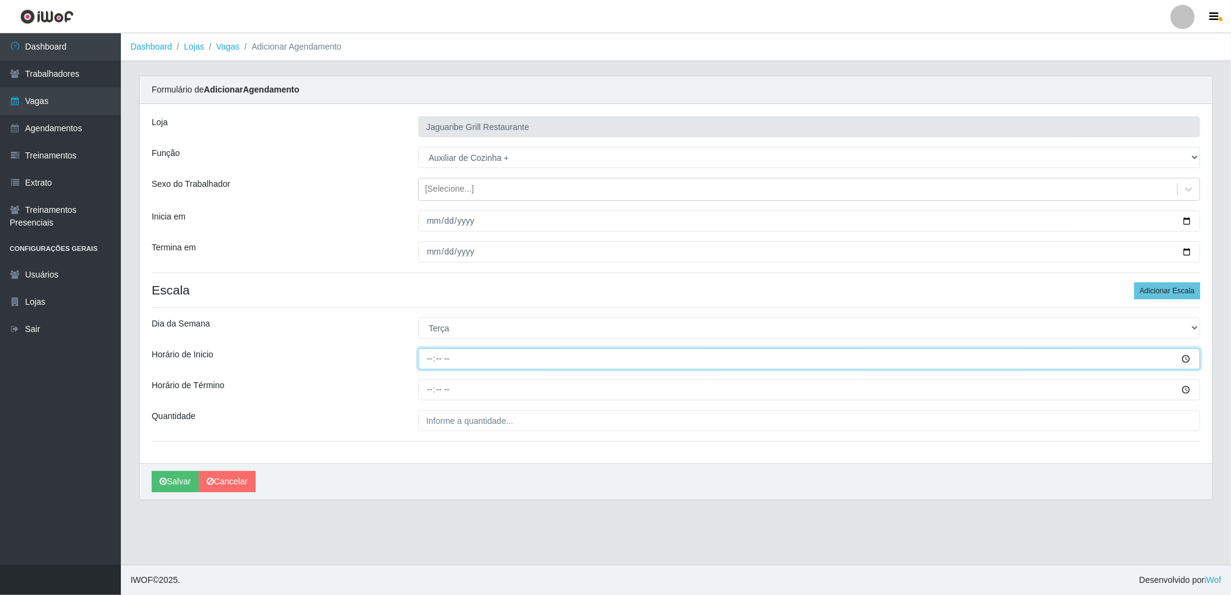
click at [1184, 360] on input "Horário de Inicio" at bounding box center [809, 358] width 782 height 21
click at [1097, 364] on input "Horário de Inicio" at bounding box center [809, 358] width 782 height 21
type input "11:00"
type input "17:00"
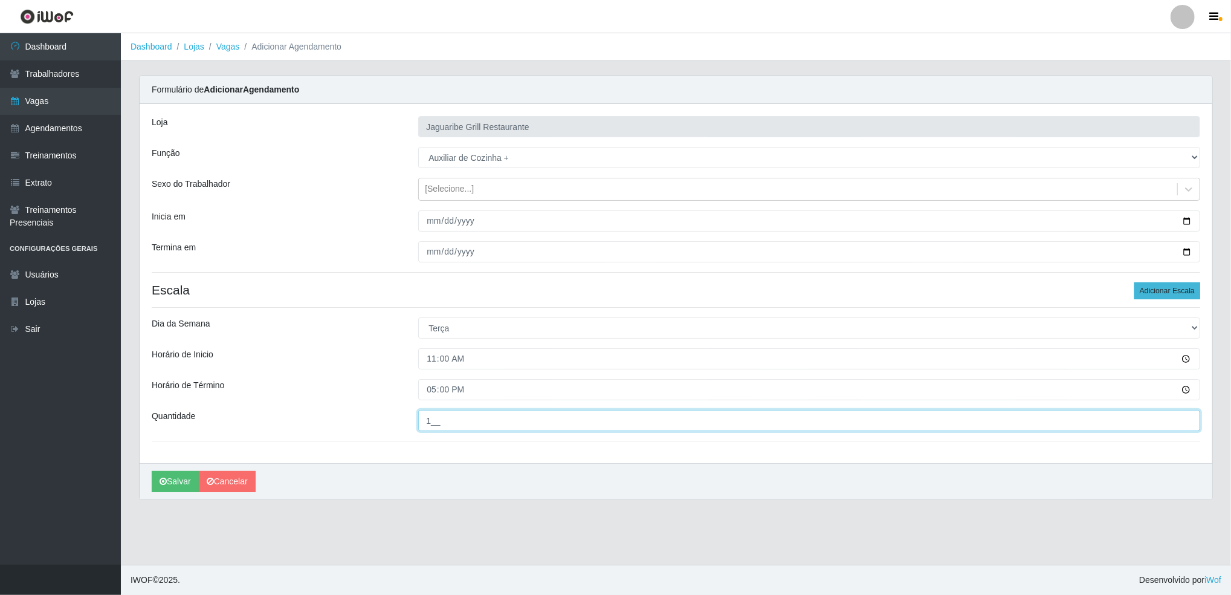
type input "1__"
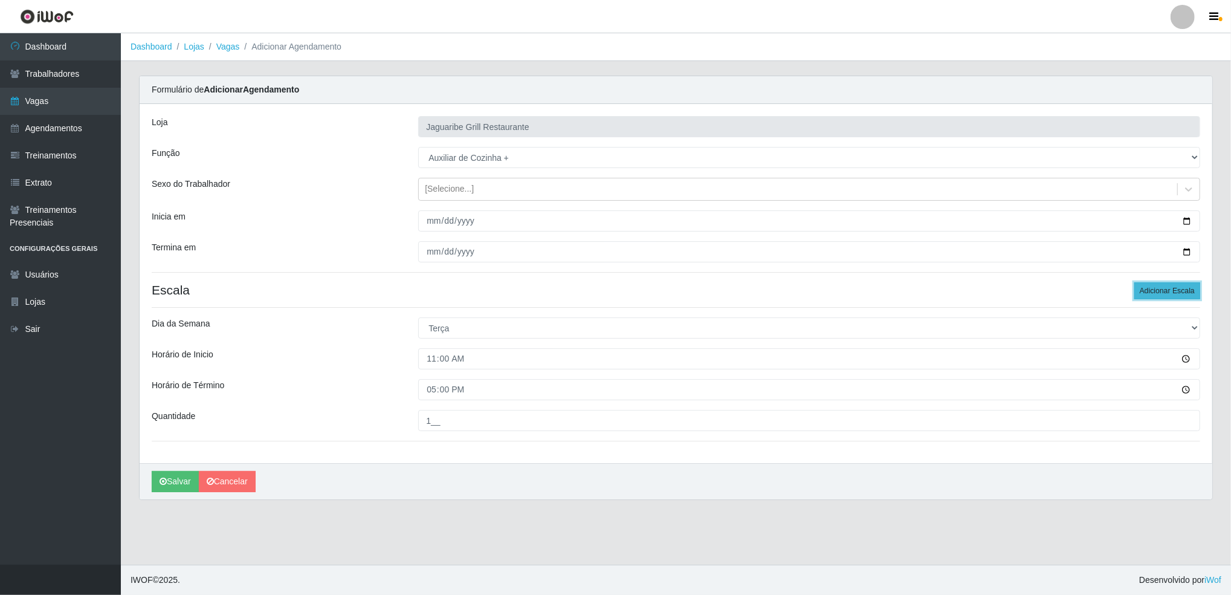
click at [1147, 296] on button "Adicionar Escala" at bounding box center [1168, 290] width 66 height 17
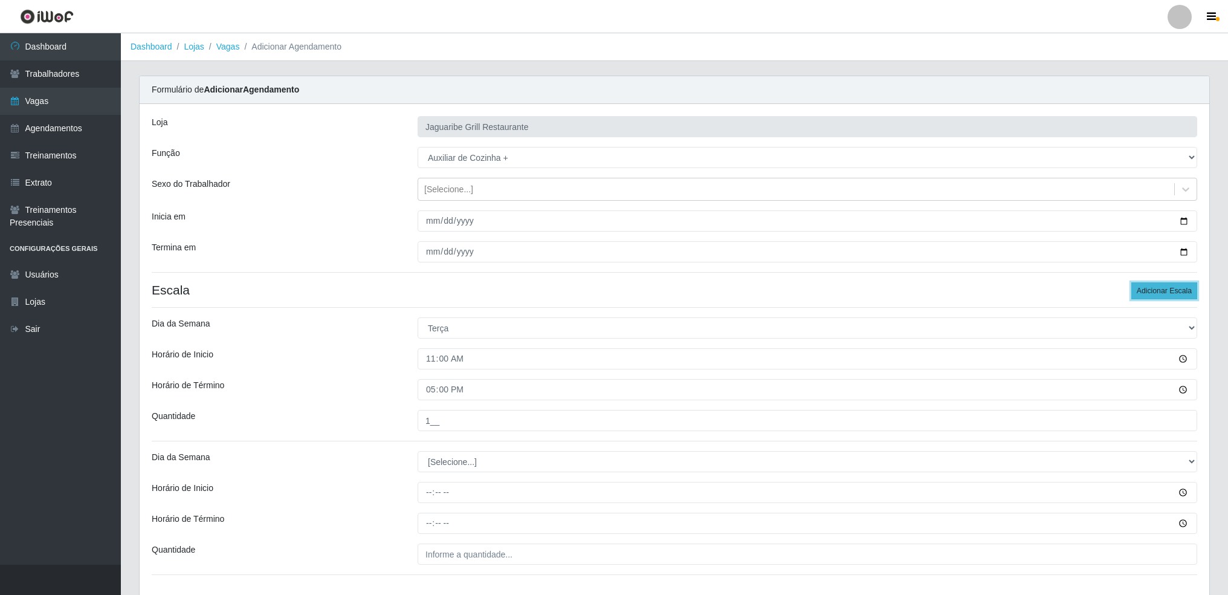
click at [1147, 296] on button "Adicionar Escala" at bounding box center [1165, 290] width 66 height 17
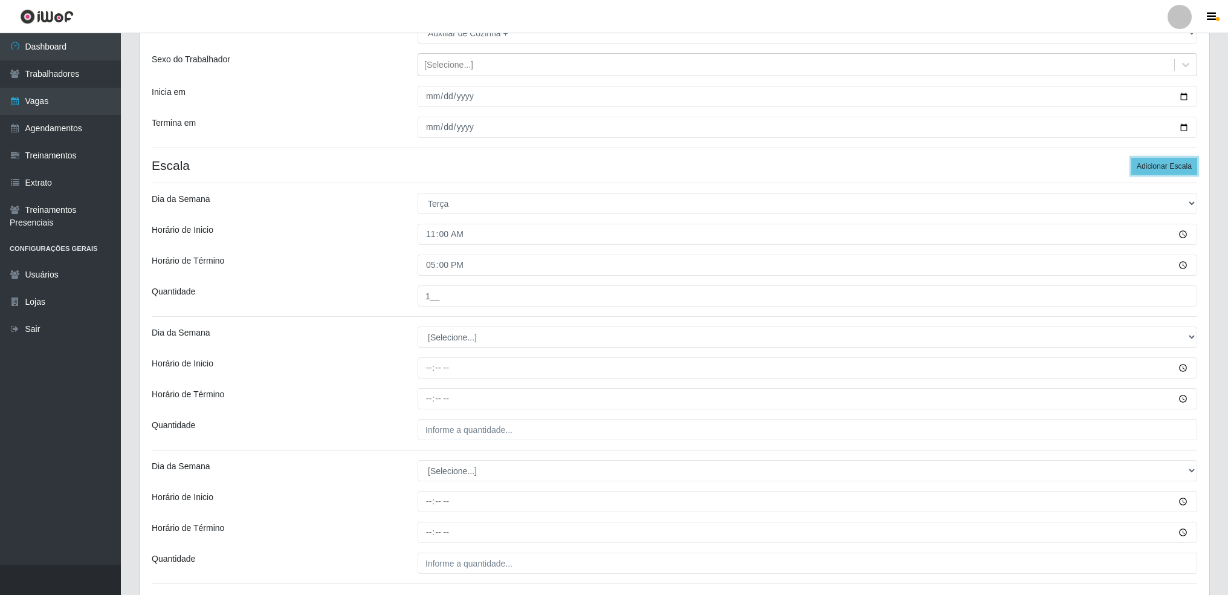
scroll to position [123, 0]
click at [1159, 176] on button "Adicionar Escala" at bounding box center [1165, 168] width 66 height 17
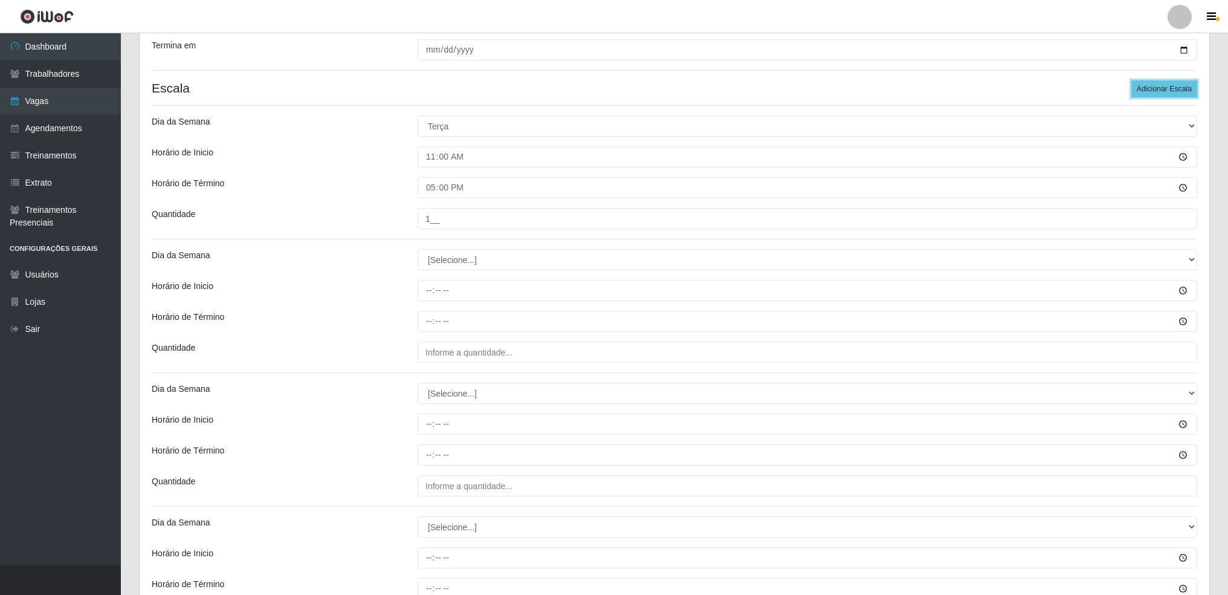
scroll to position [219, 0]
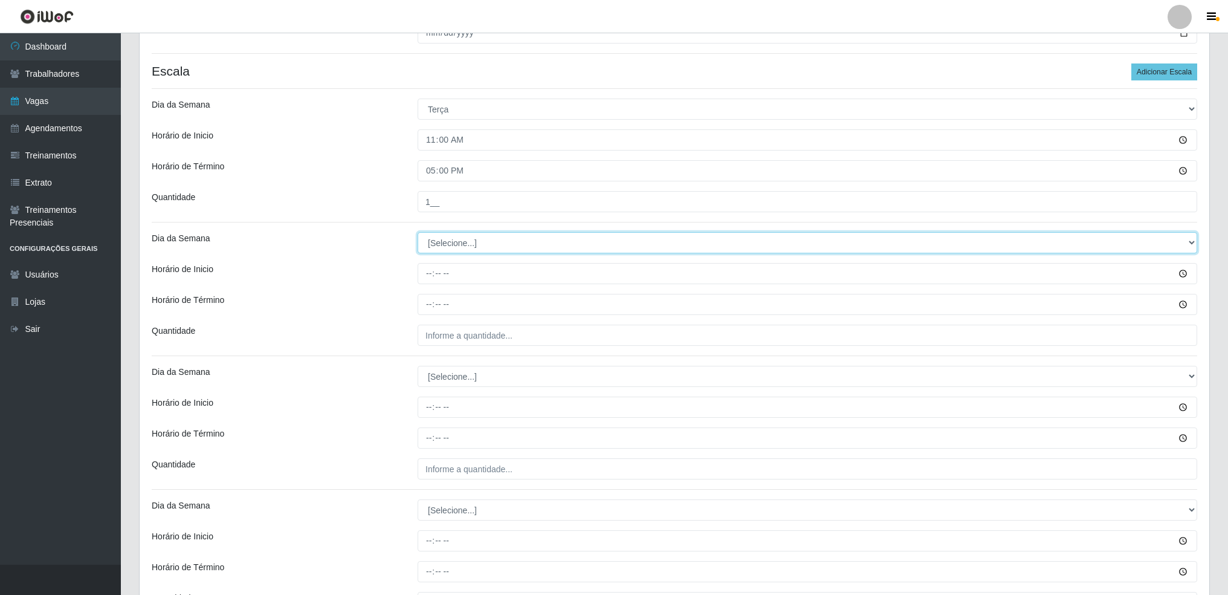
click at [963, 245] on select "[Selecione...] Segunda Terça Quarta Quinta Sexta Sábado Domingo" at bounding box center [808, 242] width 780 height 21
select select "3"
click at [418, 232] on select "[Selecione...] Segunda Terça Quarta Quinta Sexta Sábado Domingo" at bounding box center [808, 242] width 780 height 21
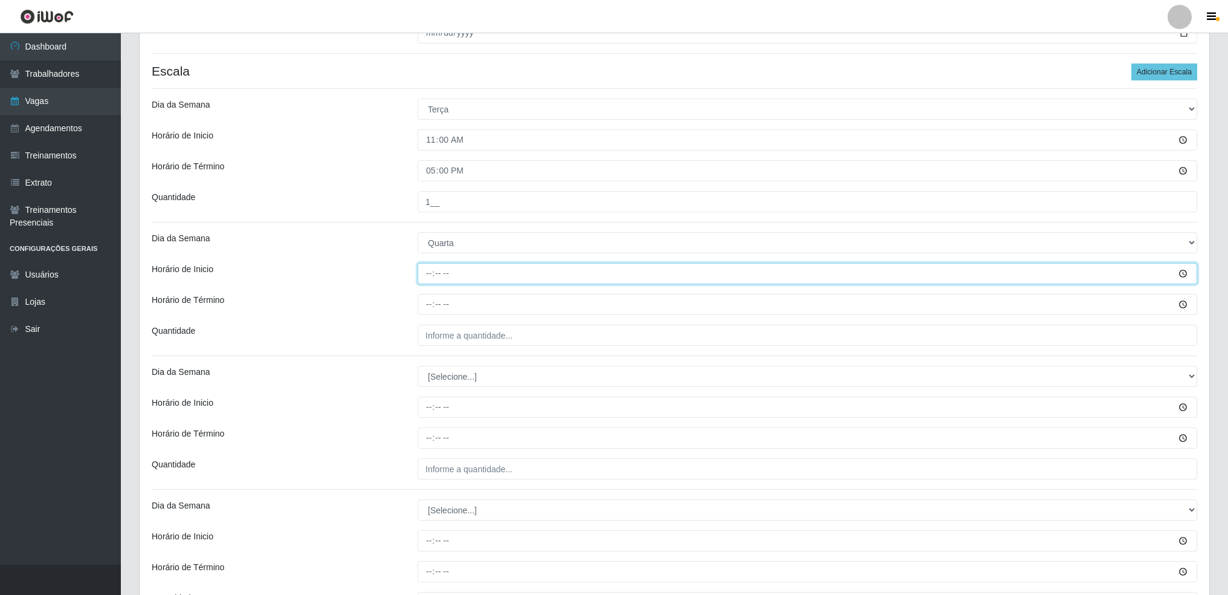
type input "11:00"
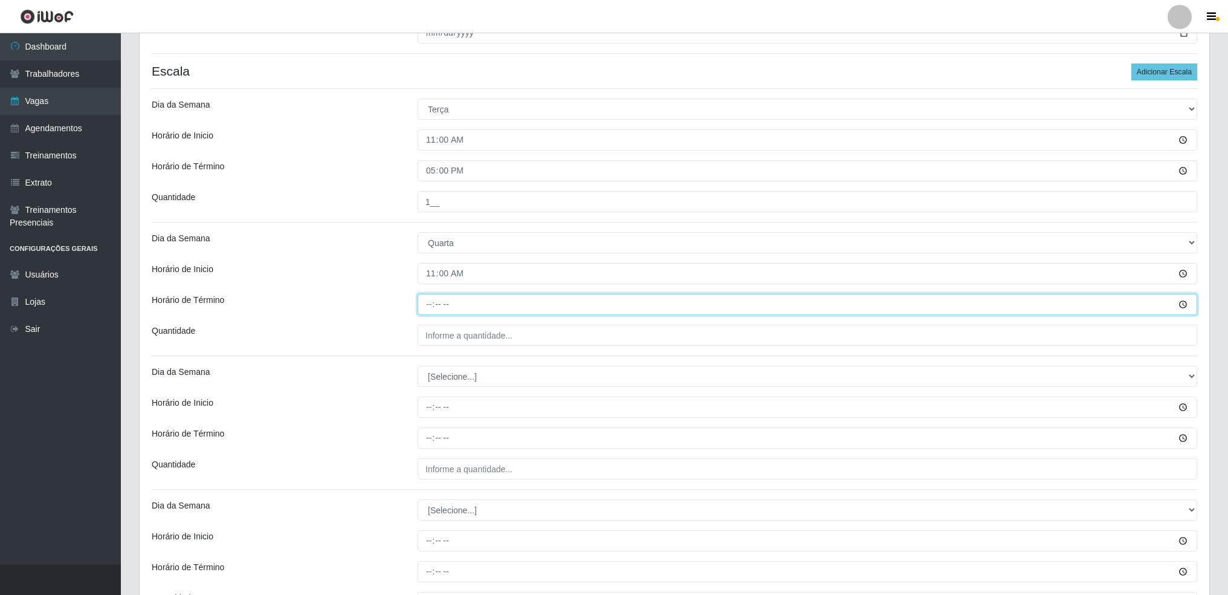
type input "17:00"
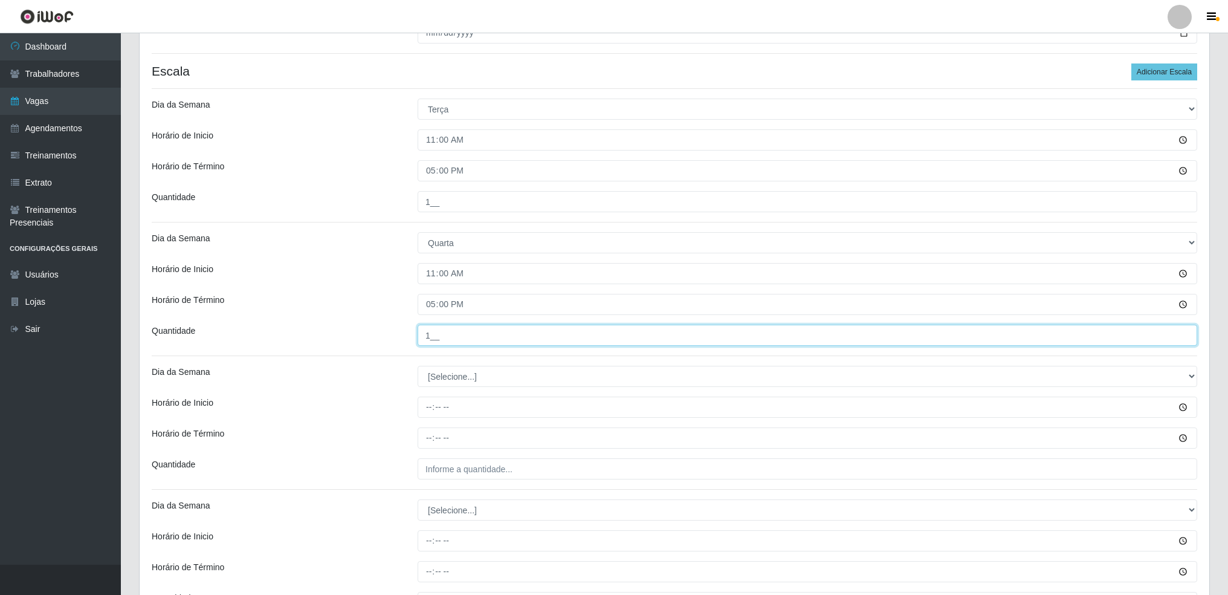
type input "1__"
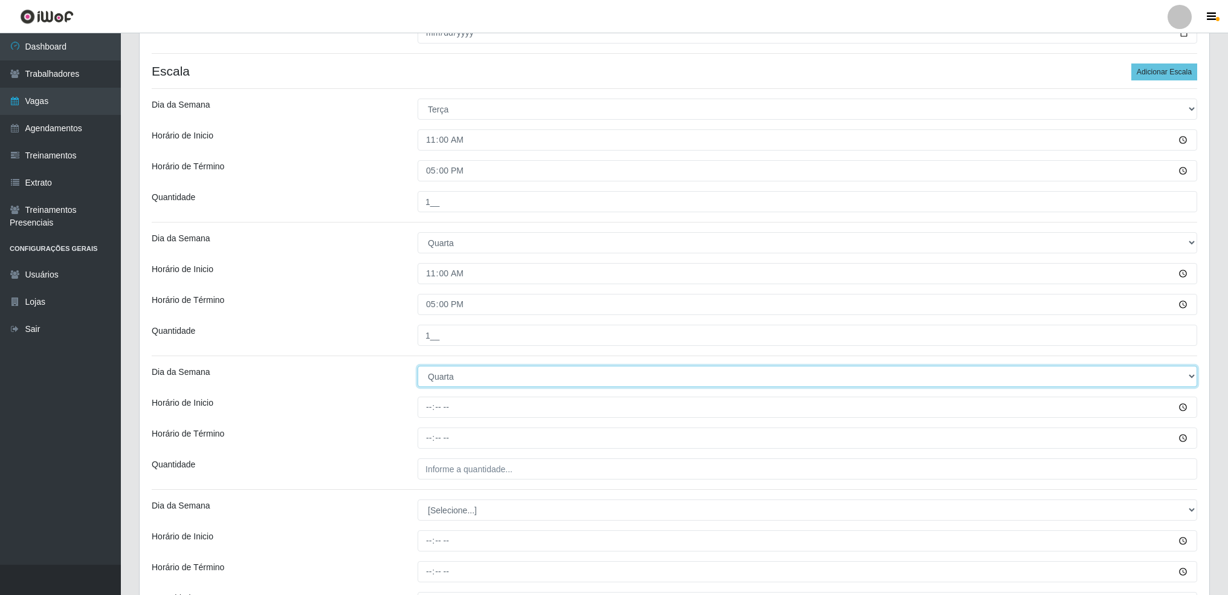
select select "4"
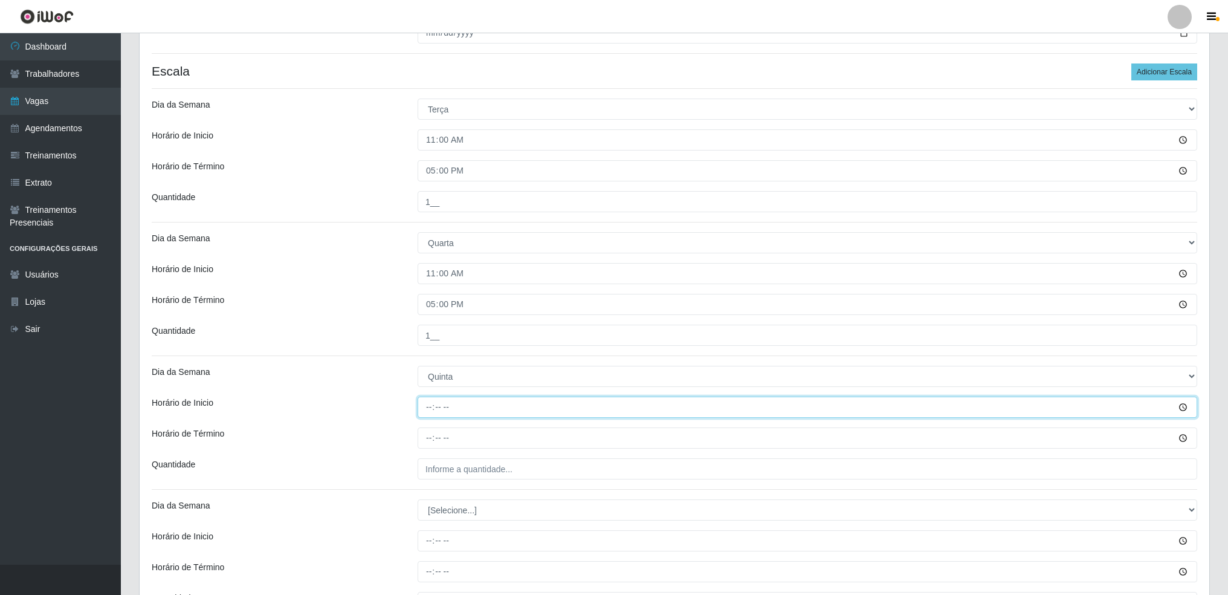
type input "11:00"
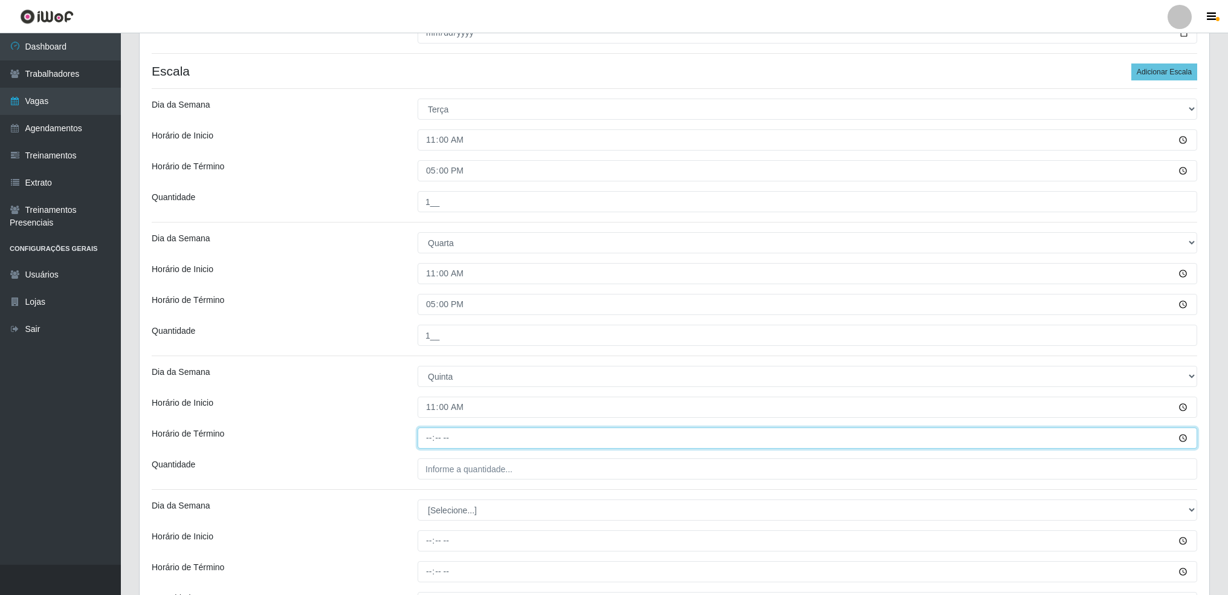
type input "17:00"
type input "1__"
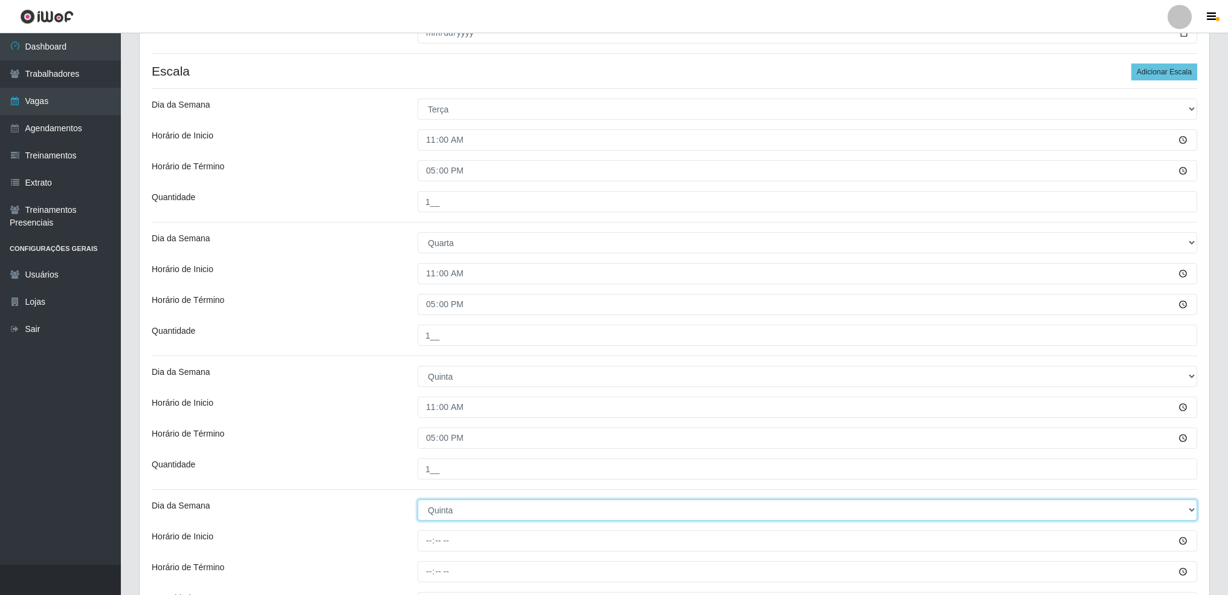
select select "5"
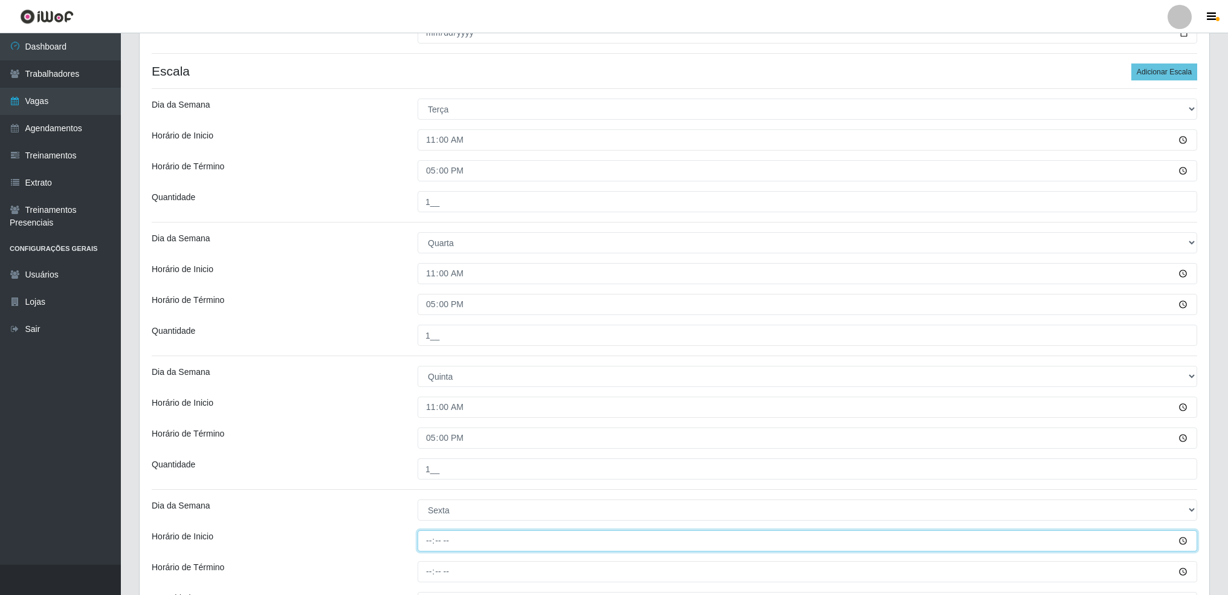
type input "11:00"
type input "17:00"
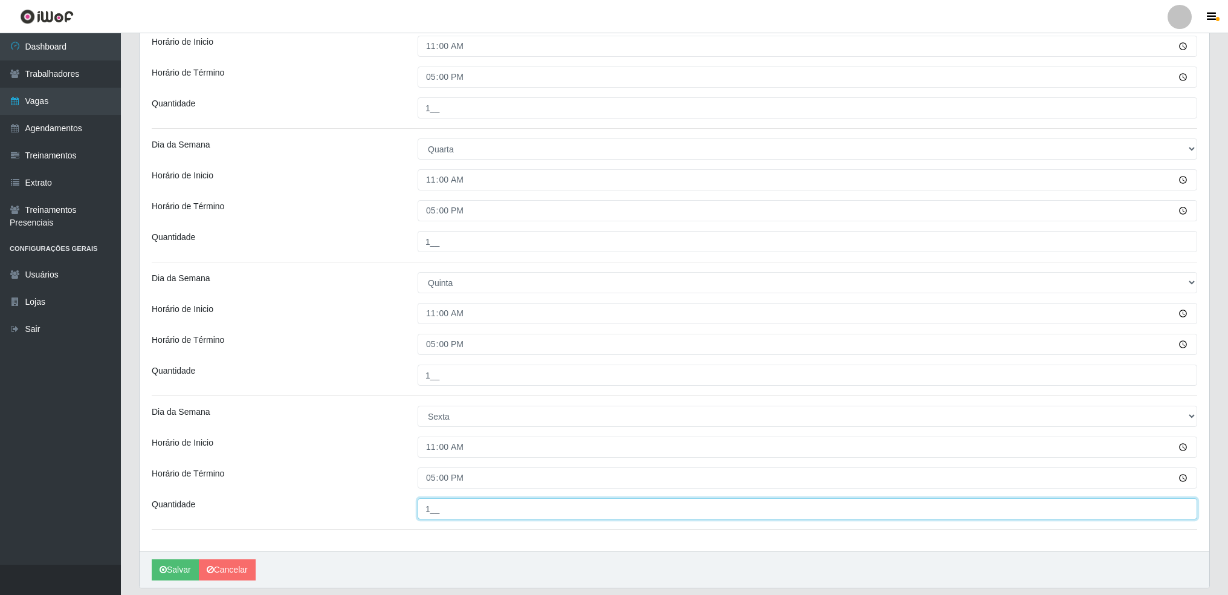
scroll to position [351, 0]
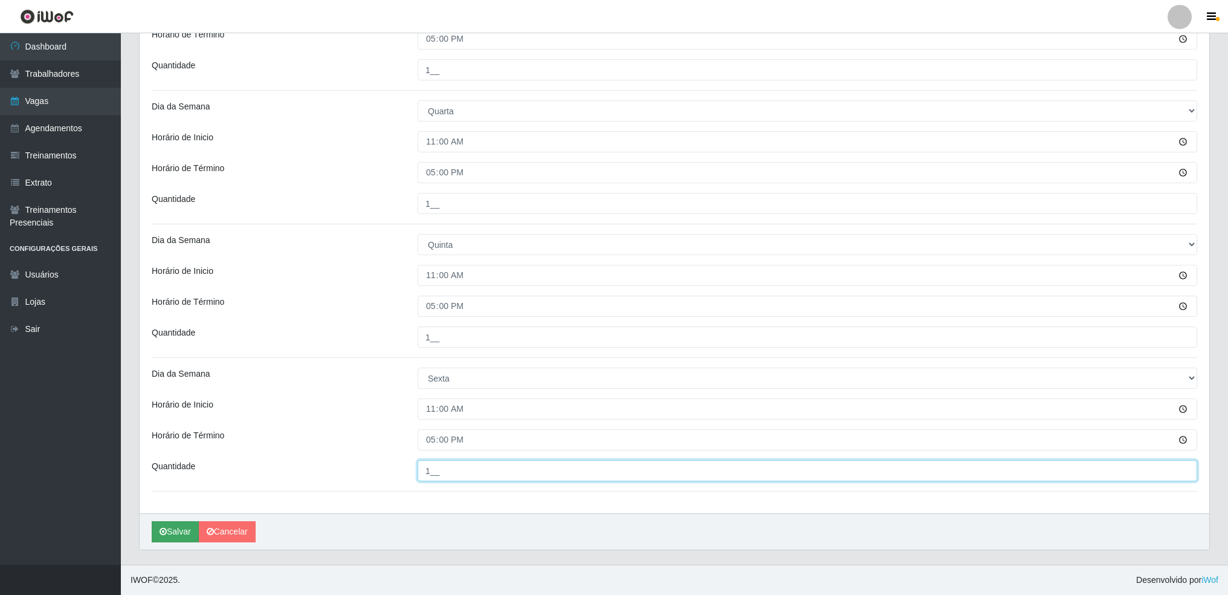
type input "1__"
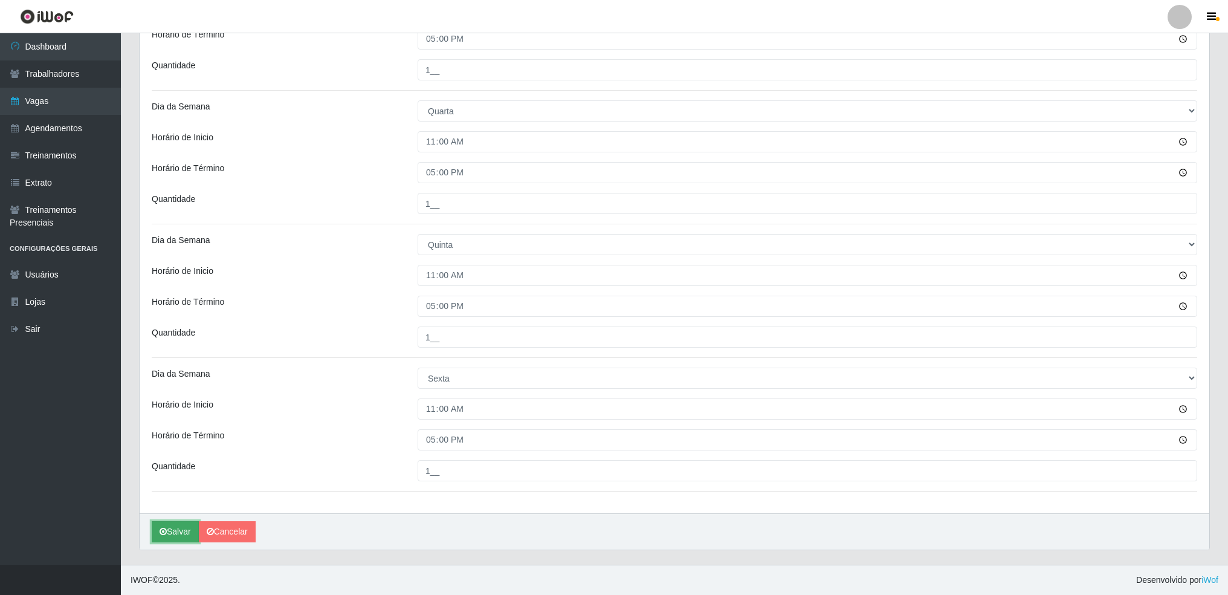
click at [181, 529] on button "Salvar" at bounding box center [175, 531] width 47 height 21
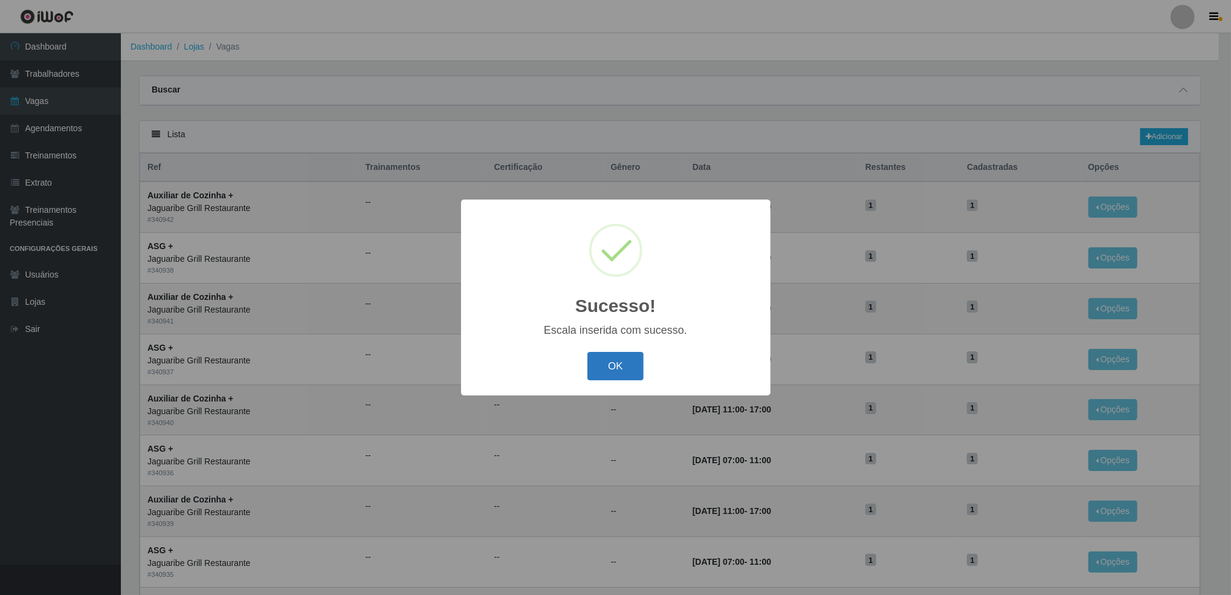
click at [608, 367] on button "OK" at bounding box center [616, 366] width 56 height 28
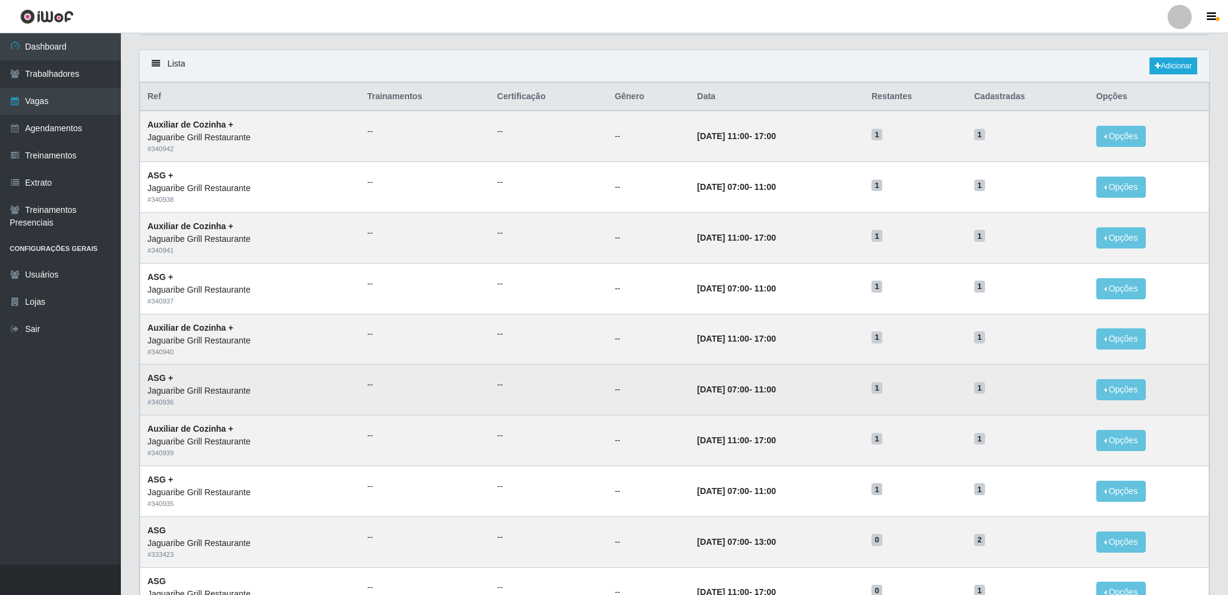
scroll to position [108, 0]
